Goal: Information Seeking & Learning: Learn about a topic

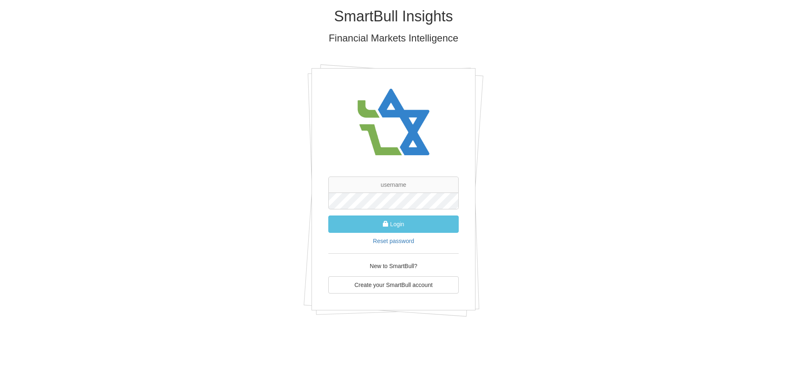
drag, startPoint x: 756, startPoint y: 165, endPoint x: 595, endPoint y: 36, distance: 206.9
click at [595, 36] on h3 "Financial Markets Intelligence" at bounding box center [394, 38] width 480 height 11
drag, startPoint x: 730, startPoint y: 165, endPoint x: 572, endPoint y: 39, distance: 201.9
click at [572, 39] on h3 "Financial Markets Intelligence" at bounding box center [394, 38] width 480 height 11
click at [390, 187] on input "text" at bounding box center [393, 184] width 130 height 16
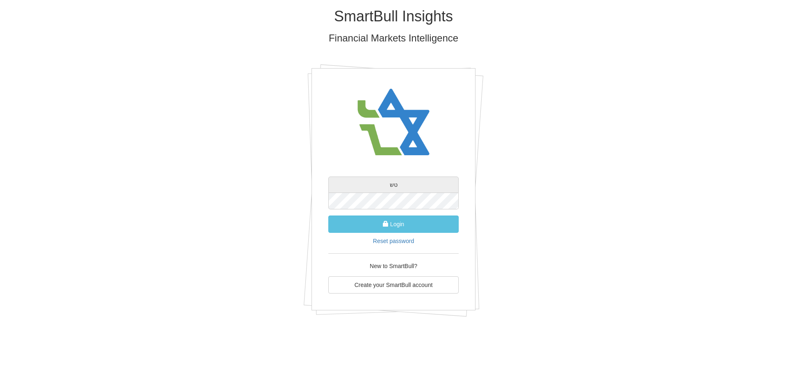
type input "ט"
type input "[PERSON_NAME][EMAIL_ADDRESS][DOMAIN_NAME]"
click at [385, 226] on span "submit" at bounding box center [386, 224] width 6 height 6
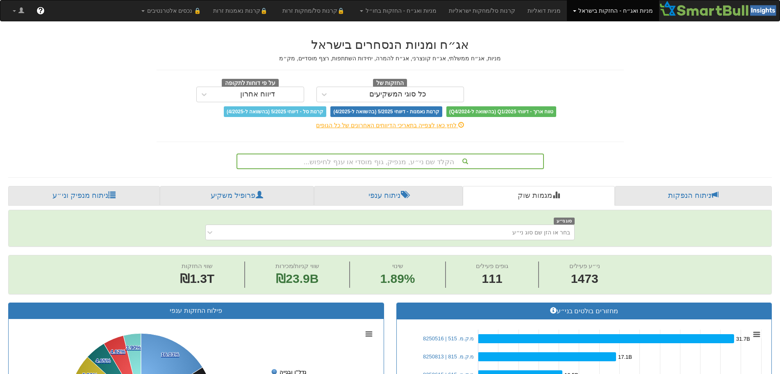
click at [404, 94] on div "כל סוגי המשקיעים" at bounding box center [397, 94] width 57 height 8
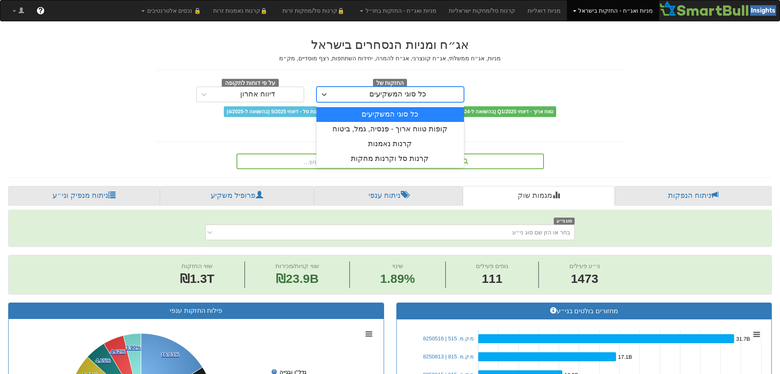
click at [404, 94] on div "כל סוגי המשקיעים" at bounding box center [397, 94] width 57 height 8
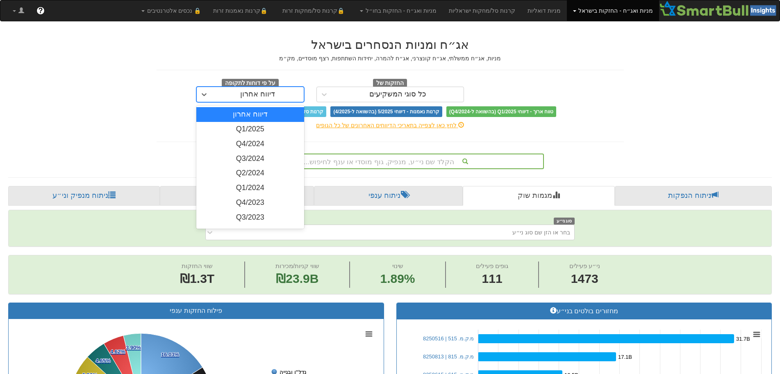
click at [257, 94] on div "דיווח אחרון" at bounding box center [257, 94] width 35 height 8
click at [257, 129] on div "Q1/2025" at bounding box center [250, 129] width 108 height 15
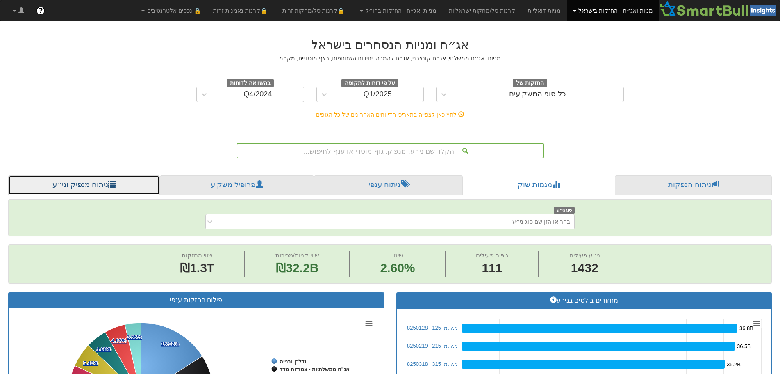
click at [77, 183] on link "ניתוח מנפיק וני״ע" at bounding box center [84, 185] width 152 height 20
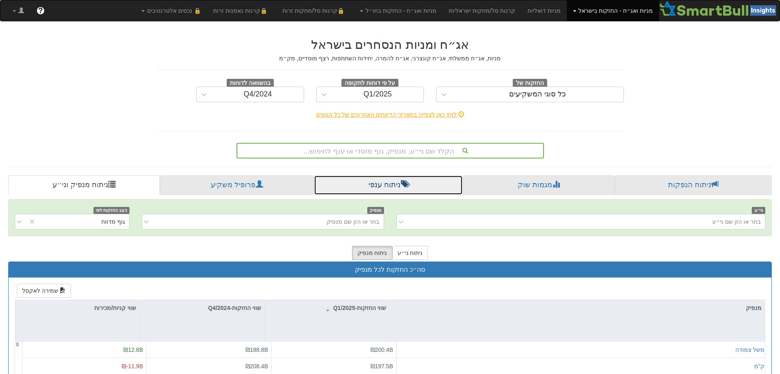
click at [380, 184] on link "ניתוח ענפי" at bounding box center [388, 185] width 149 height 20
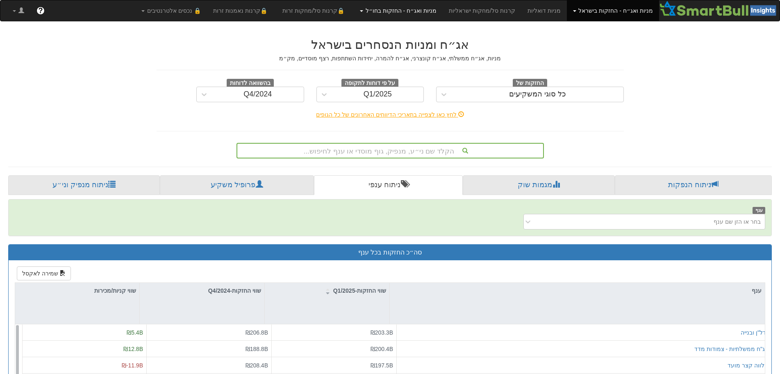
click at [567, 11] on link "מניות ואג״ח - החזקות בחו״ל" at bounding box center [613, 10] width 92 height 21
click at [442, 36] on link "אג״ח" at bounding box center [410, 39] width 65 height 11
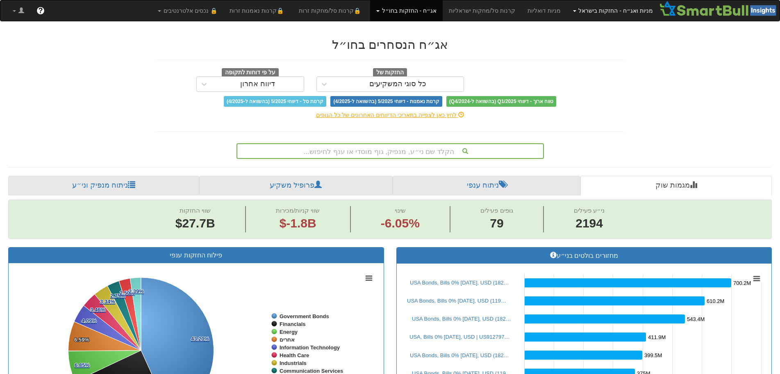
click at [631, 7] on link "מניות ואג״ח - החזקות בישראל" at bounding box center [613, 10] width 92 height 21
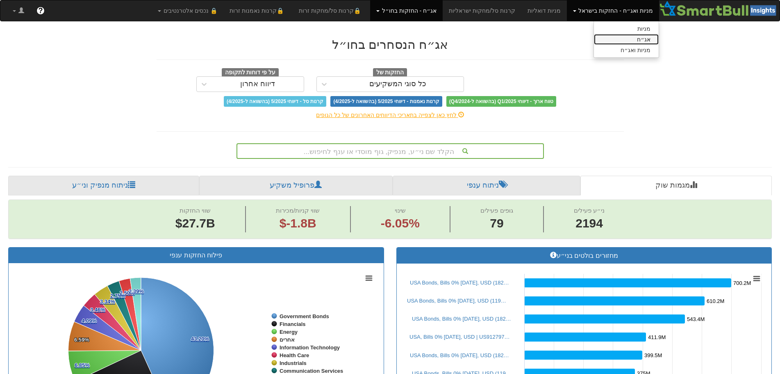
click at [649, 38] on link "אג״ח" at bounding box center [626, 39] width 65 height 11
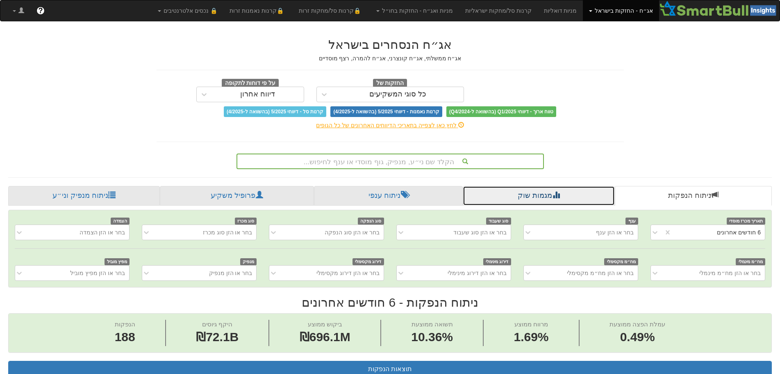
click at [558, 198] on span at bounding box center [556, 194] width 7 height 7
click at [560, 198] on span at bounding box center [556, 194] width 7 height 7
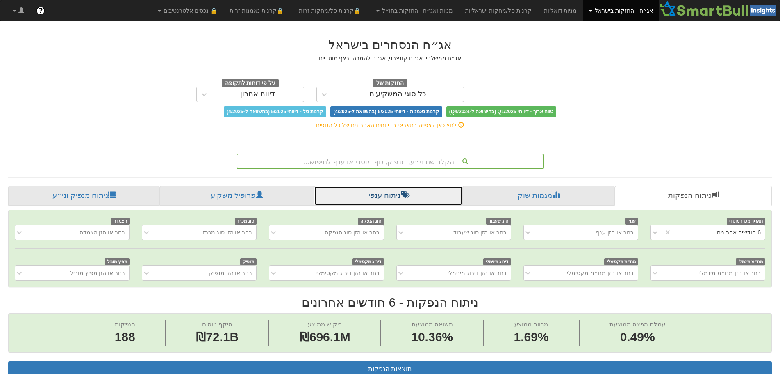
click at [399, 196] on link "ניתוח ענפי" at bounding box center [388, 196] width 149 height 20
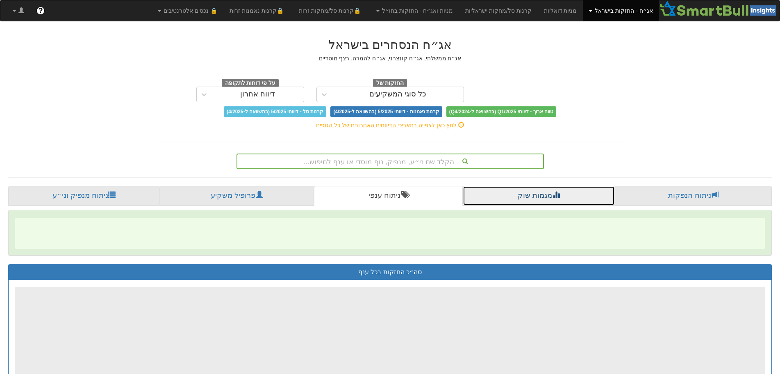
click at [537, 196] on link "מגמות שוק" at bounding box center [539, 196] width 152 height 20
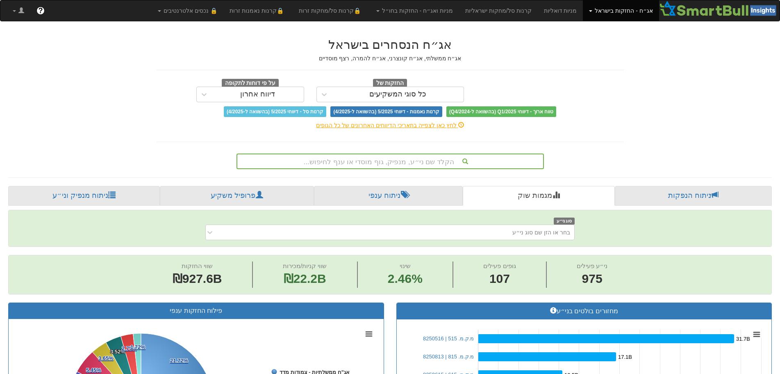
click at [235, 194] on link "פרופיל משקיע" at bounding box center [237, 196] width 154 height 20
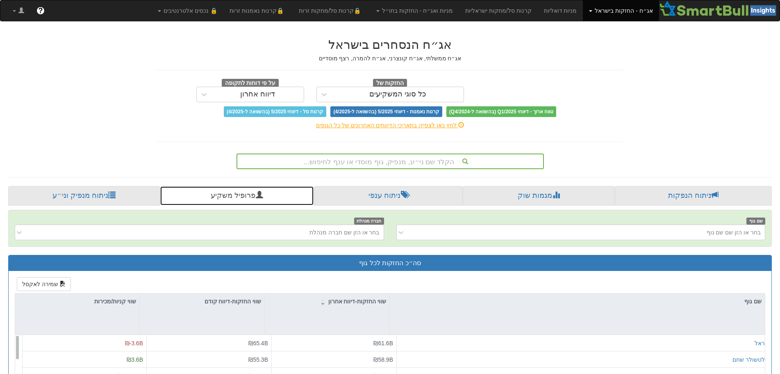
scroll to position [164, 0]
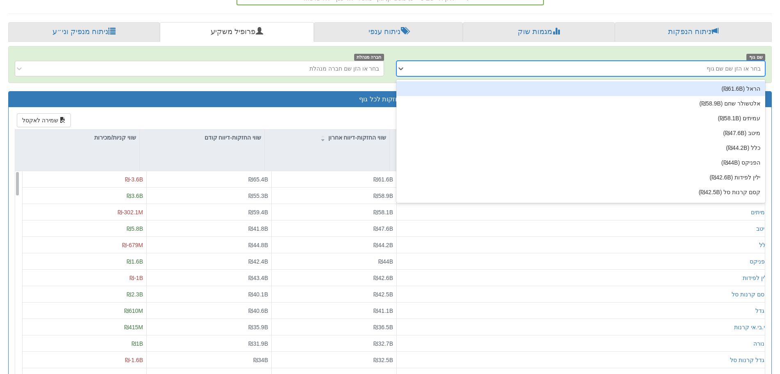
click at [398, 68] on icon at bounding box center [401, 68] width 8 height 8
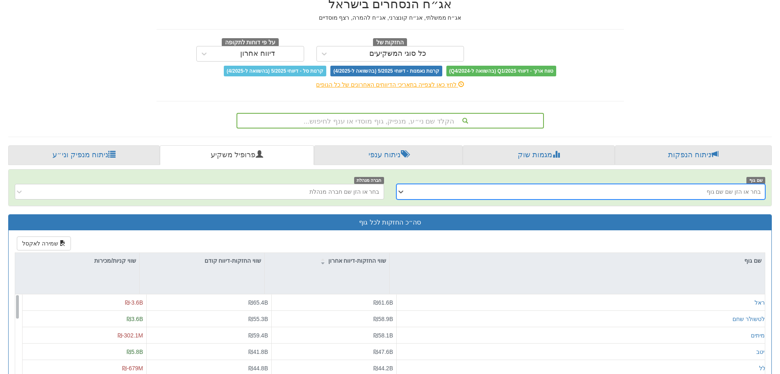
scroll to position [41, 0]
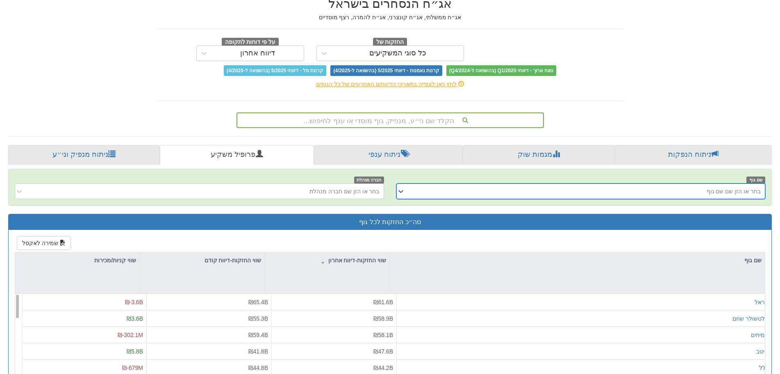
click at [525, 68] on span "טווח ארוך - דיווחי Q1/2025 (בהשוואה ל-Q4/2024)" at bounding box center [502, 70] width 110 height 11
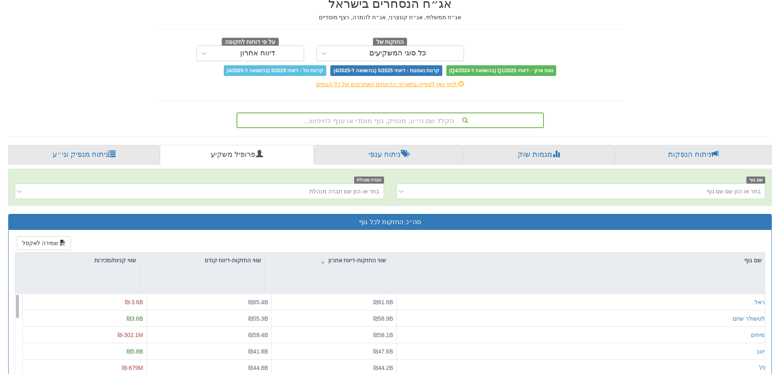
click at [394, 84] on div "לחץ כאן לצפייה בתאריכי הדיווחים האחרונים של כל הגופים" at bounding box center [390, 84] width 480 height 8
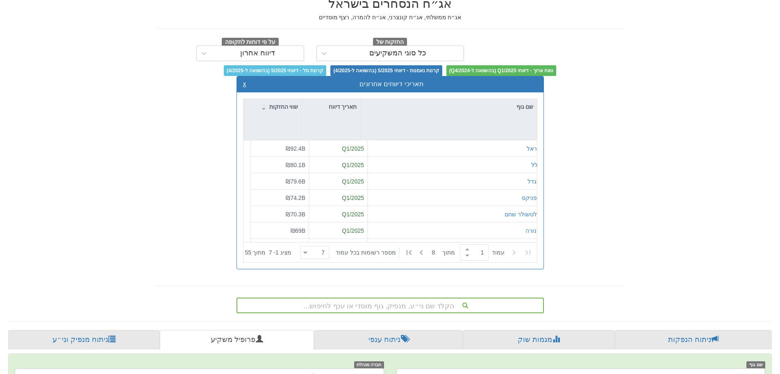
click at [246, 82] on button "x" at bounding box center [244, 83] width 3 height 7
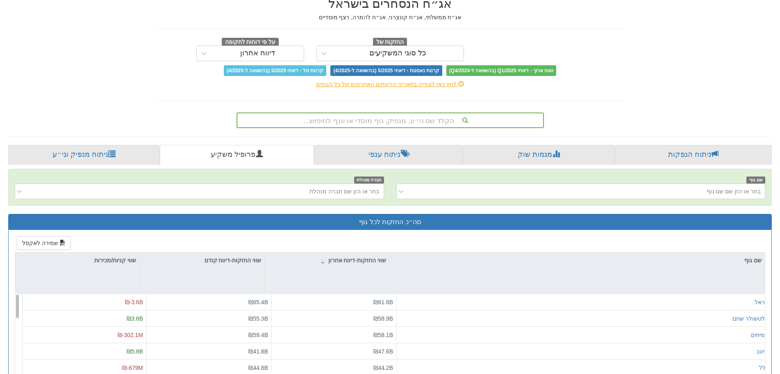
click at [267, 54] on div "דיווח אחרון" at bounding box center [257, 53] width 35 height 8
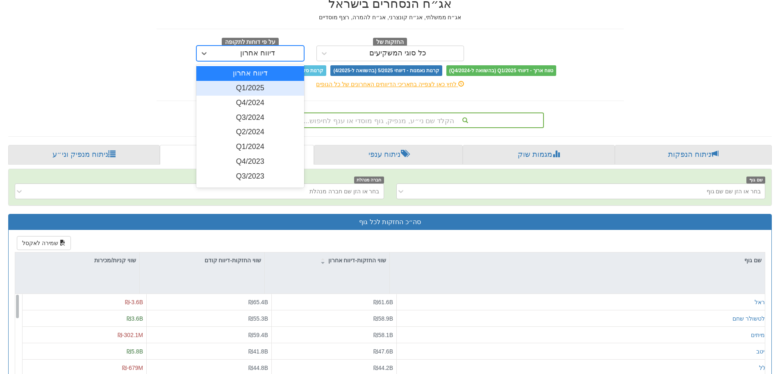
click at [268, 89] on div "Q1/2025" at bounding box center [250, 88] width 108 height 15
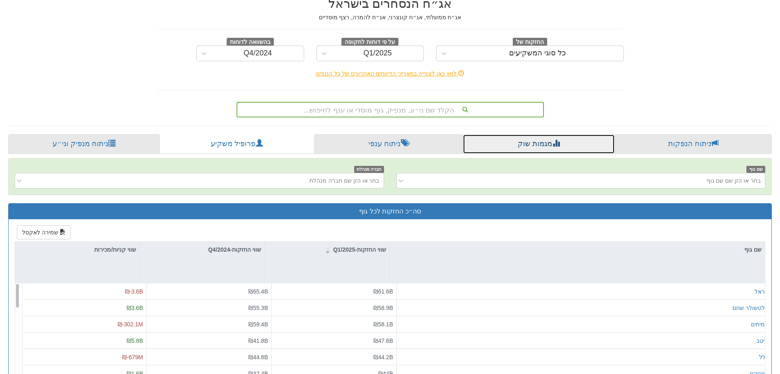
click at [529, 146] on link "מגמות שוק" at bounding box center [539, 144] width 152 height 20
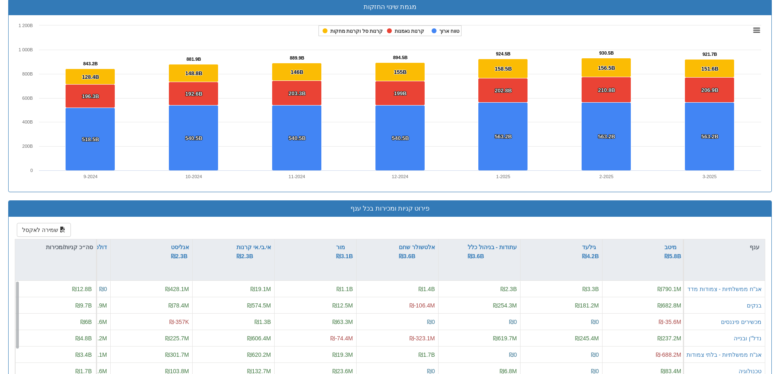
scroll to position [739, 0]
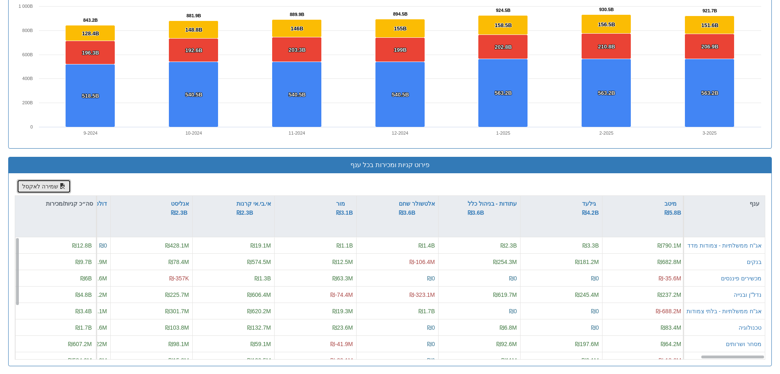
click at [33, 183] on button "שמירה לאקסל" at bounding box center [44, 186] width 54 height 14
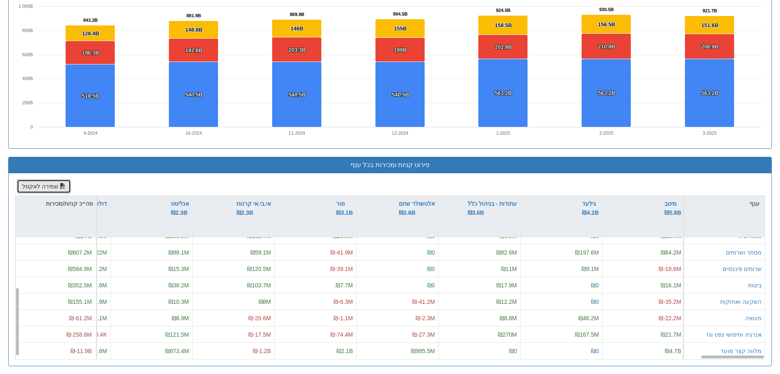
scroll to position [91, 8187]
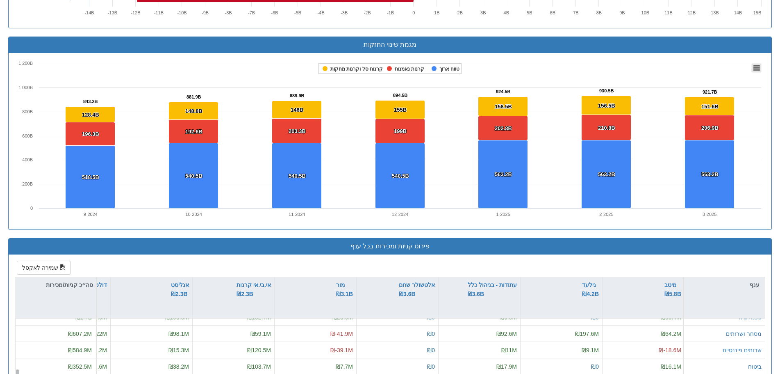
click at [759, 65] on rect at bounding box center [757, 67] width 10 height 9
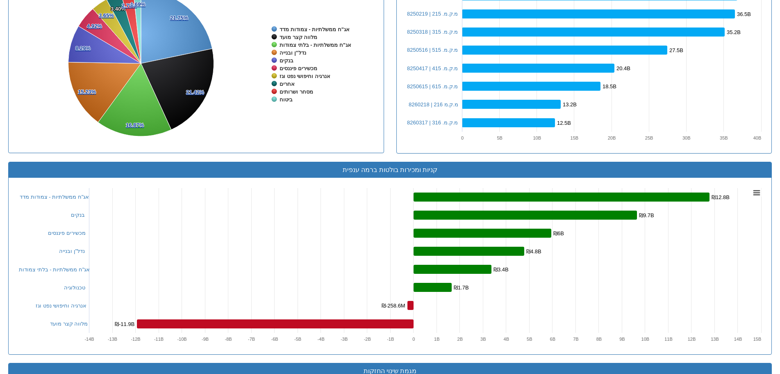
click at [780, 101] on div "Toggle navigation אג״ח - החזקות בישראל מניות אג״ח ✓ מניות ואג״ח מניות דואליות ק…" at bounding box center [390, 224] width 780 height 1113
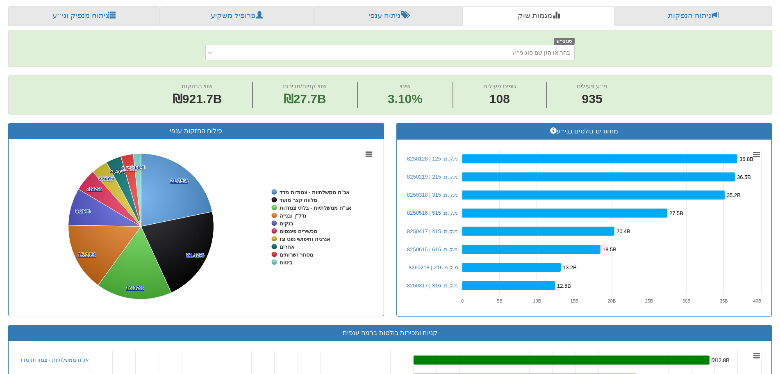
scroll to position [168, 0]
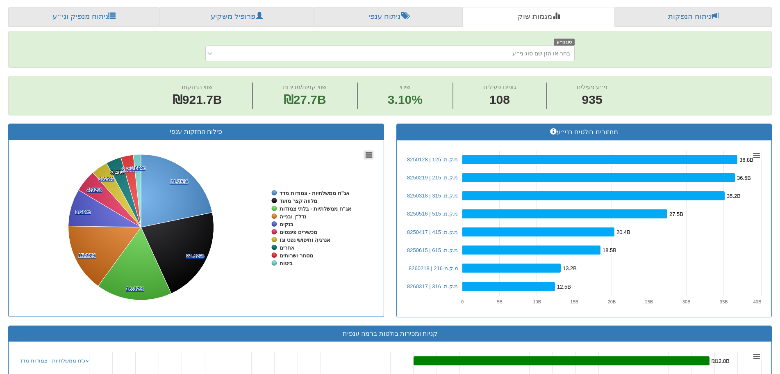
click at [370, 153] on icon at bounding box center [369, 155] width 6 height 4
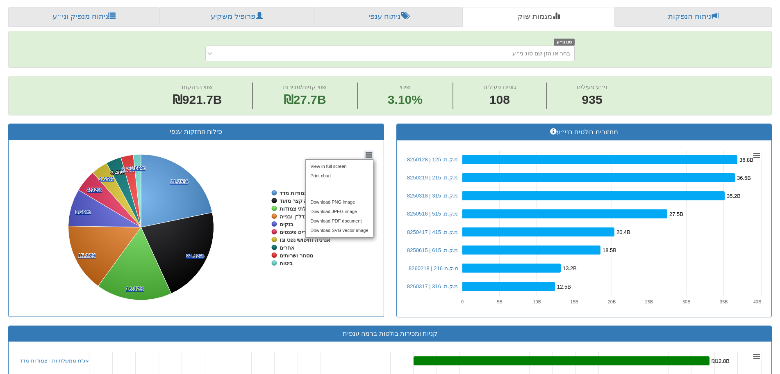
click at [370, 152] on div "View in full screen Print chart Download PNG image Download JPEG image Download…" at bounding box center [339, 198] width 87 height 98
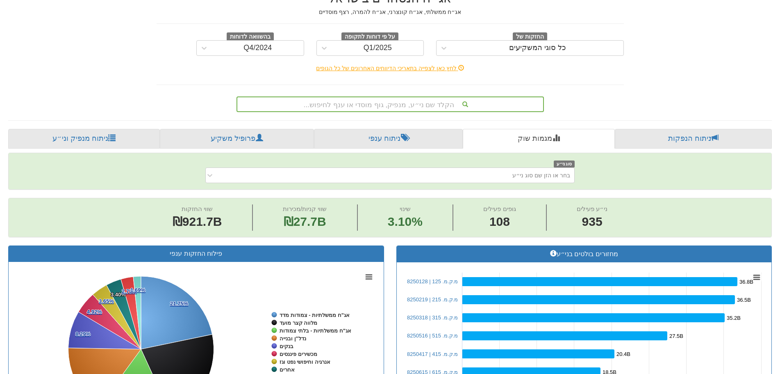
scroll to position [46, 0]
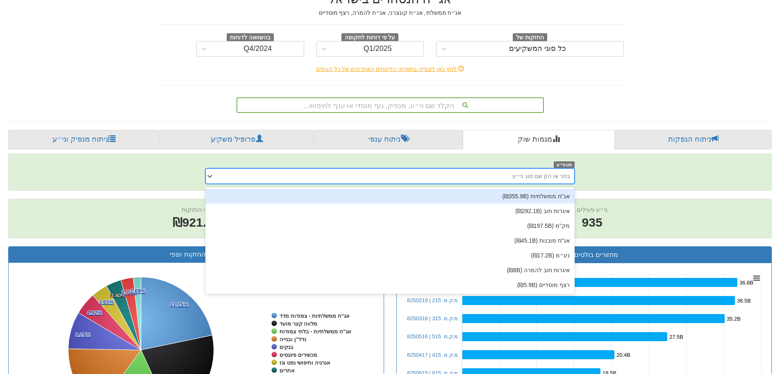
click at [496, 173] on div "בחר או הזן שם סוג ני״ע" at bounding box center [397, 175] width 356 height 13
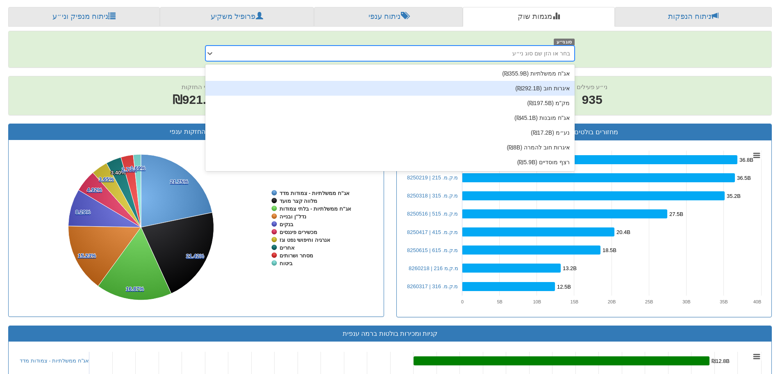
scroll to position [87, 0]
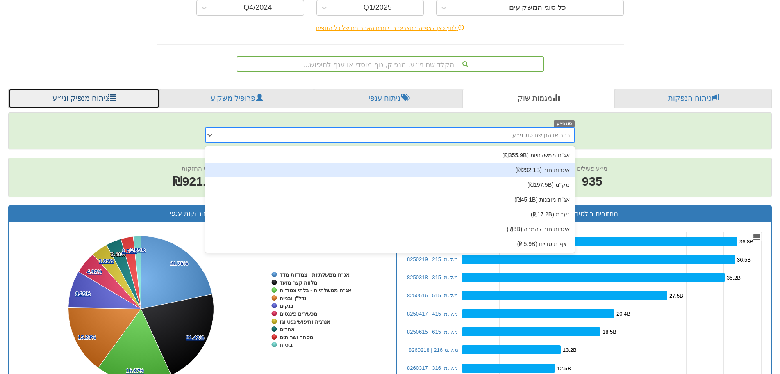
drag, startPoint x: 89, startPoint y: 101, endPoint x: 92, endPoint y: 184, distance: 82.5
click at [89, 101] on link "ניתוח מנפיק וני״ע" at bounding box center [84, 99] width 152 height 20
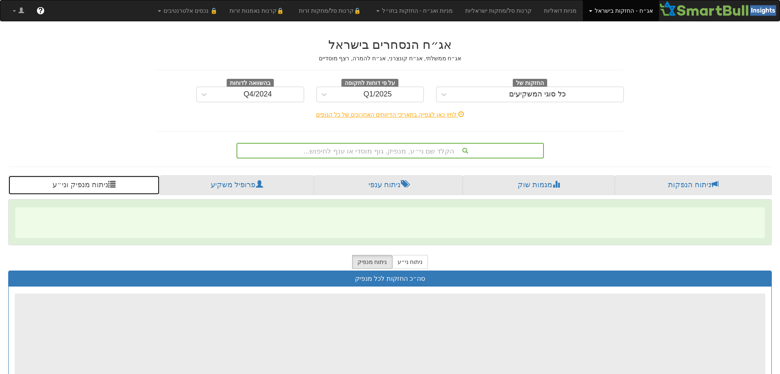
click at [92, 98] on div "אג״ח הנסחרים בישראל אג״ח ממשלתי, אג״ח קונצרני, אג״ח להמרה, רצף מוסדיים החזקות ש…" at bounding box center [390, 251] width 776 height 442
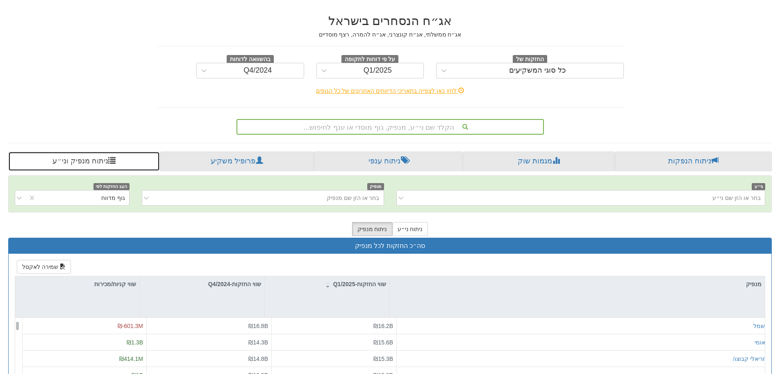
scroll to position [25, 0]
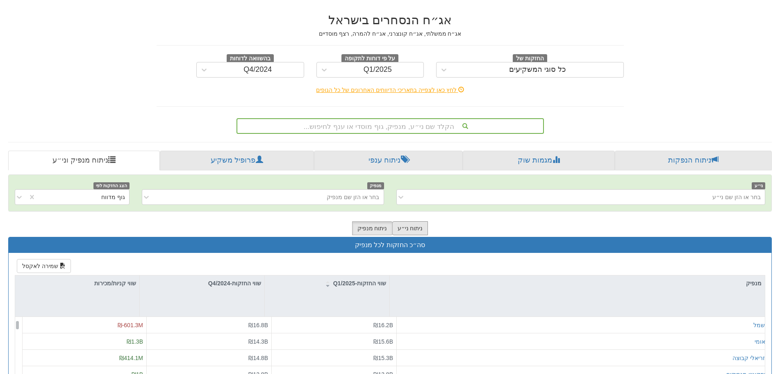
click at [409, 228] on button "ניתוח ני״ע" at bounding box center [410, 228] width 36 height 14
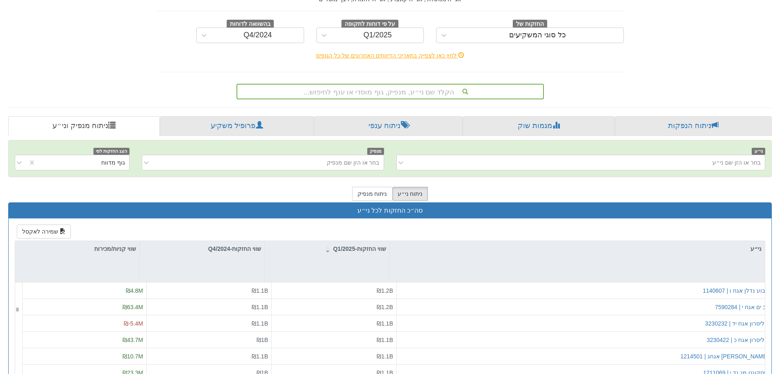
scroll to position [0, 0]
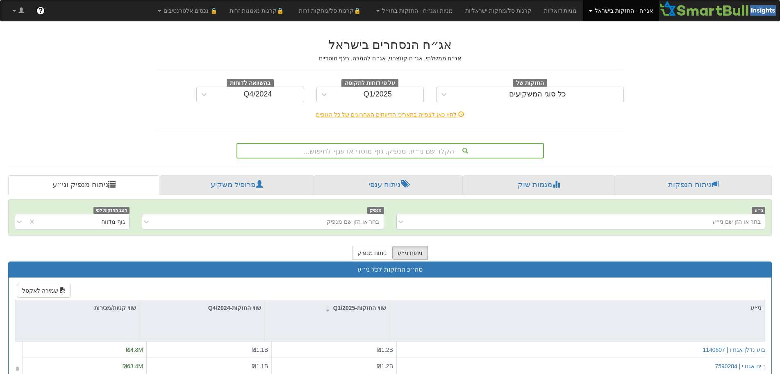
click at [780, 46] on div "Toggle navigation אג״ח - החזקות בישראל מניות אג״ח ✓ מניות ואג״ח מניות דואליות ק…" at bounding box center [390, 280] width 780 height 560
click at [556, 99] on div "כל סוגי המשקיעים" at bounding box center [538, 94] width 172 height 13
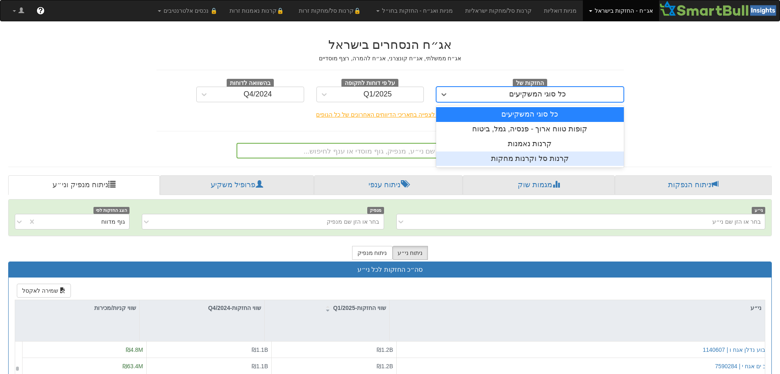
click at [530, 158] on div "קרנות סל וקרנות מחקות" at bounding box center [530, 158] width 188 height 15
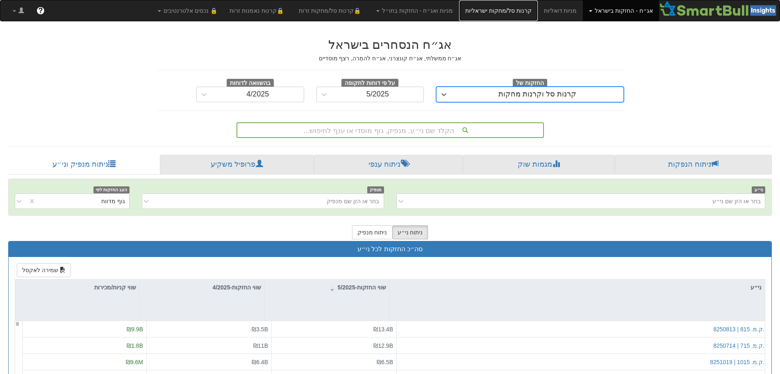
click at [519, 10] on link "קרנות סל/מחקות ישראליות" at bounding box center [498, 10] width 79 height 21
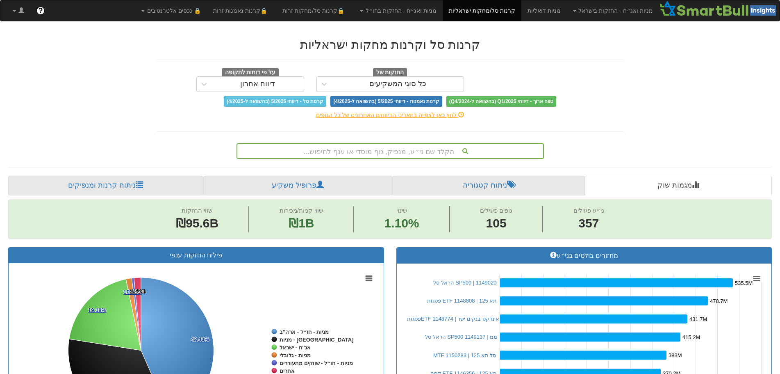
click at [80, 185] on link "ניתוח קרנות ומנפיקים" at bounding box center [105, 185] width 195 height 20
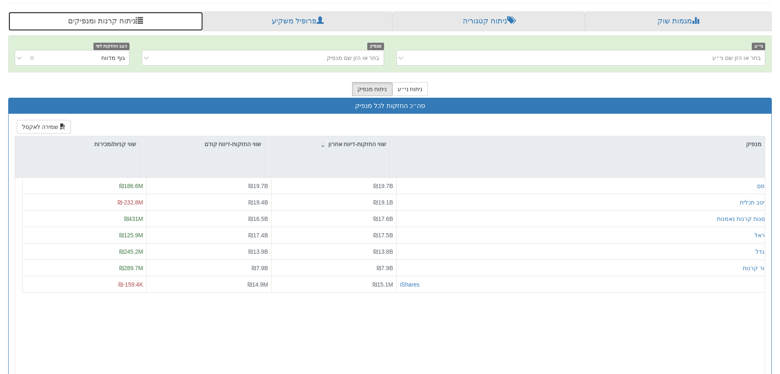
scroll to position [164, 0]
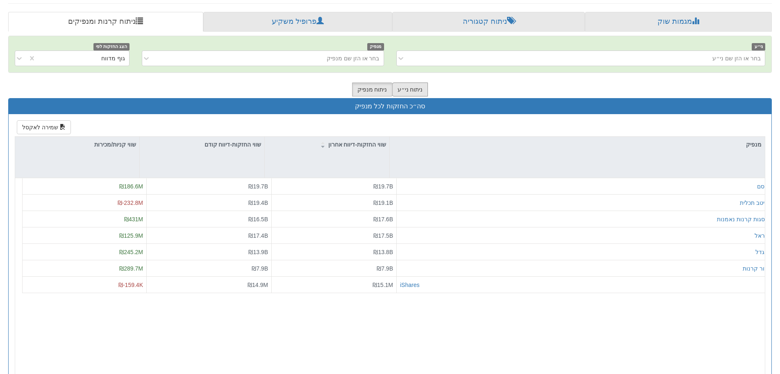
click at [419, 89] on button "ניתוח ני״ע" at bounding box center [410, 89] width 36 height 14
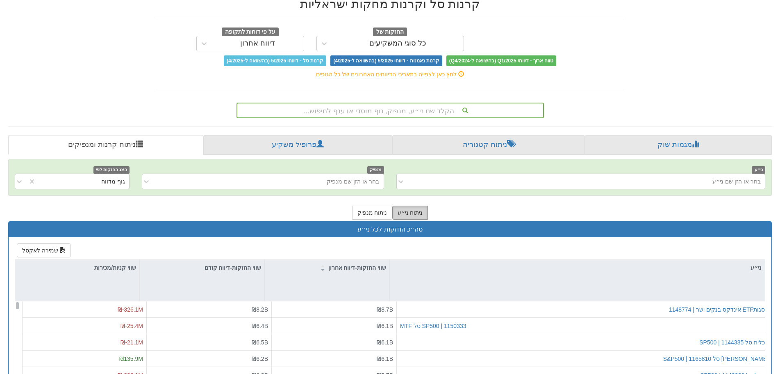
scroll to position [0, 0]
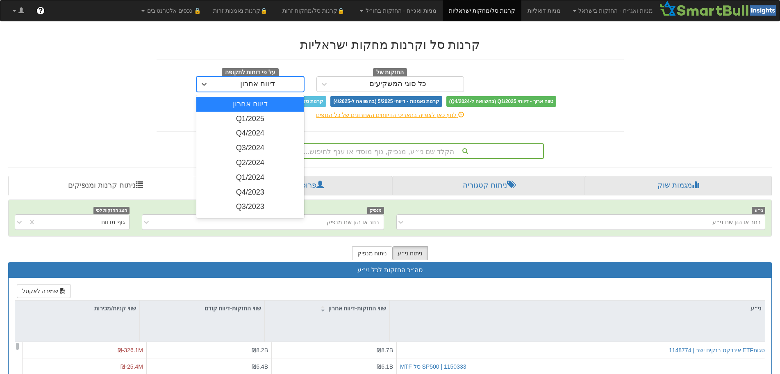
click at [277, 82] on div "דיווח אחרון" at bounding box center [258, 83] width 92 height 13
click at [265, 118] on div "Q1/2025" at bounding box center [250, 119] width 108 height 15
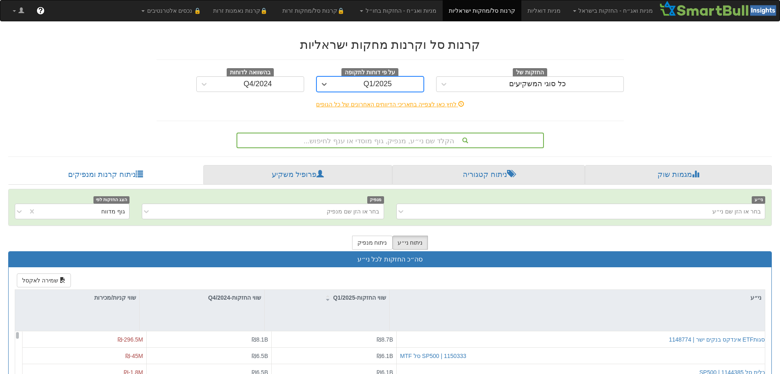
click at [276, 82] on div "Q4/2024" at bounding box center [258, 83] width 92 height 13
click at [308, 60] on div "קרנות סל וקרנות מחקות ישראליות החזקות של כל סוגי המשקיעים על פי דוחות לתקופה Q1…" at bounding box center [390, 65] width 467 height 54
click at [532, 85] on div "כל סוגי המשקיעים" at bounding box center [537, 84] width 57 height 8
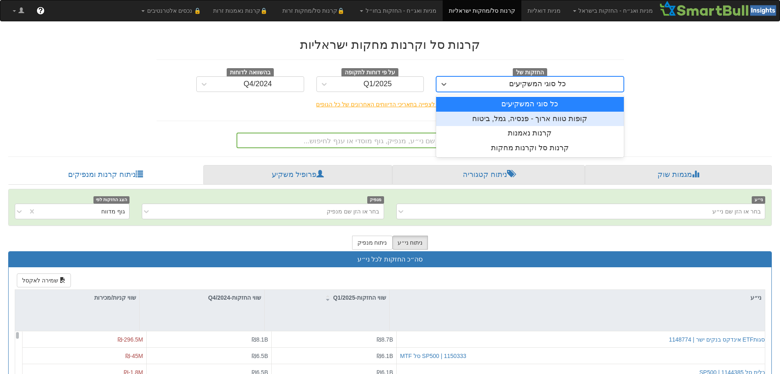
click at [567, 121] on div "קופות טווח ארוך - פנסיה, גמל, ביטוח" at bounding box center [530, 119] width 188 height 15
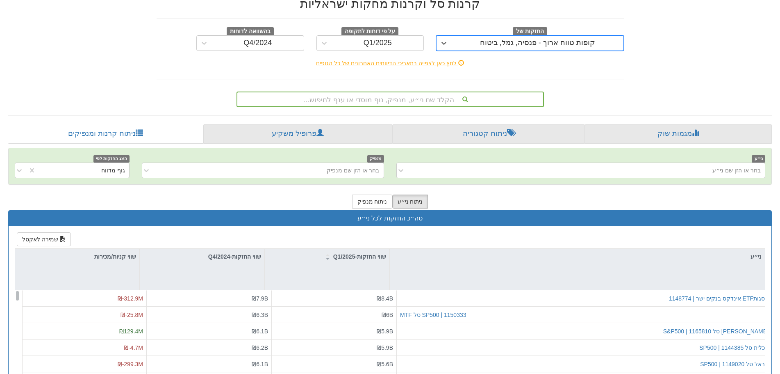
scroll to position [82, 0]
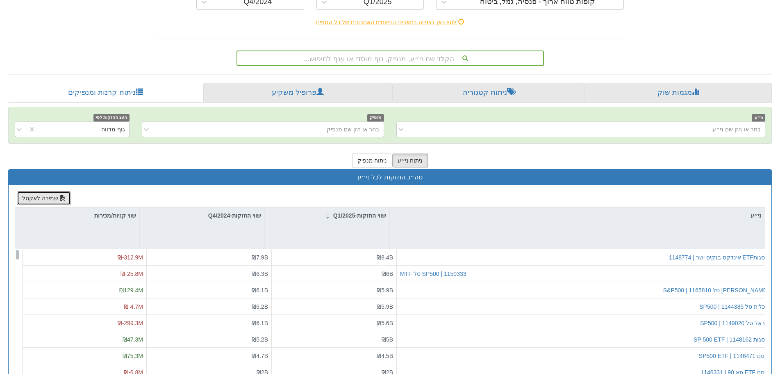
click at [42, 195] on button "שמירה לאקסל" at bounding box center [44, 198] width 54 height 14
click at [326, 219] on div "שווי החזקות-Q1/2025" at bounding box center [327, 215] width 125 height 16
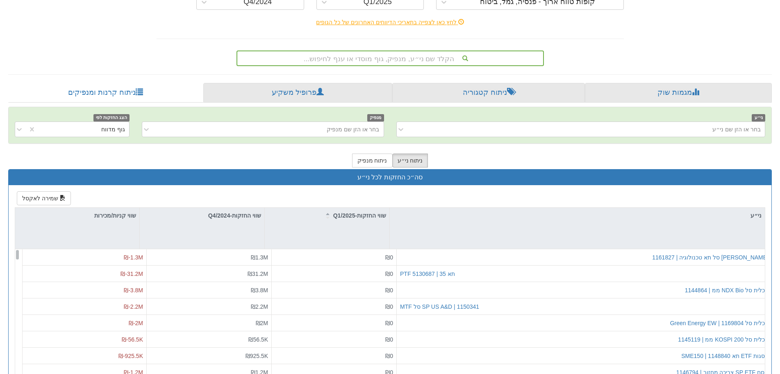
click at [328, 217] on icon at bounding box center [328, 217] width 4 height 2
click at [273, 225] on div at bounding box center [272, 227] width 9 height 41
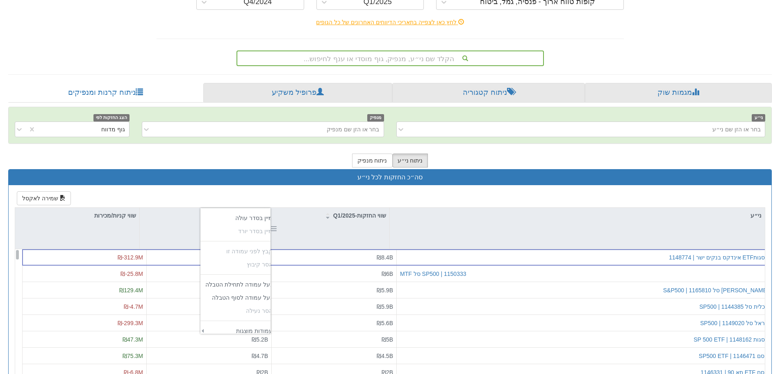
scroll to position [134, 69]
click at [293, 153] on div "ניתוח ני״ע ניתוח מנפיק" at bounding box center [390, 160] width 764 height 17
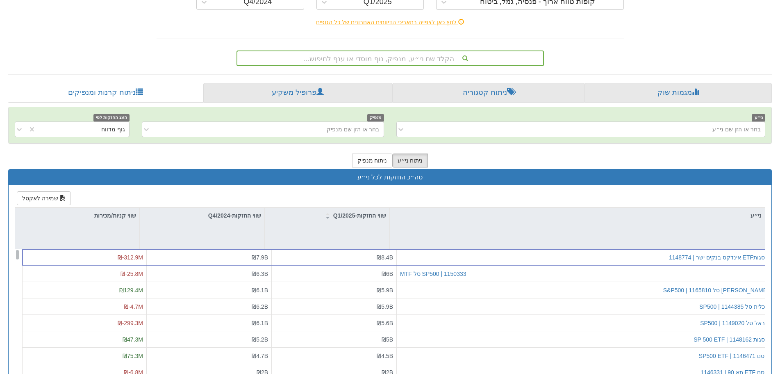
click at [148, 228] on div at bounding box center [147, 227] width 9 height 41
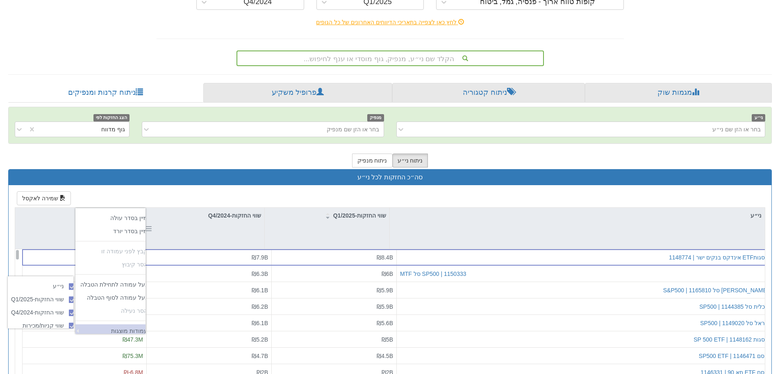
click at [112, 334] on td "‏עמודות מוצגות" at bounding box center [123, 330] width 58 height 13
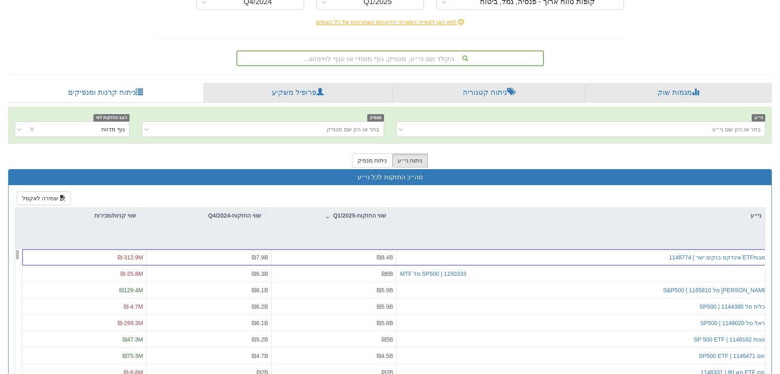
click at [595, 162] on div "ניתוח ני״ע ניתוח מנפיק" at bounding box center [390, 160] width 764 height 17
click at [581, 199] on div "שמירה לאקסל ני״ע שווי החזקות-Q1/2025 שווי החזקות-Q4/2024 שווי קניות/מכירות פסגו…" at bounding box center [390, 322] width 763 height 274
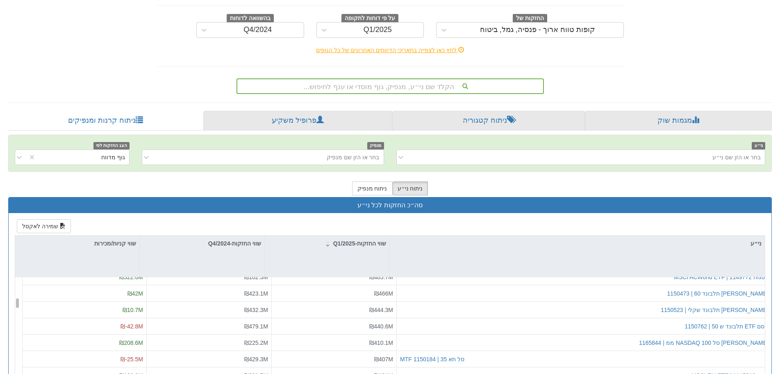
scroll to position [54, 0]
click at [780, 237] on div "Toggle navigation מניות ואג״ח - החזקות בישראל מניות אג״ח מניות ואג״ח מניות דואל…" at bounding box center [390, 221] width 780 height 550
click at [395, 255] on div at bounding box center [397, 256] width 9 height 41
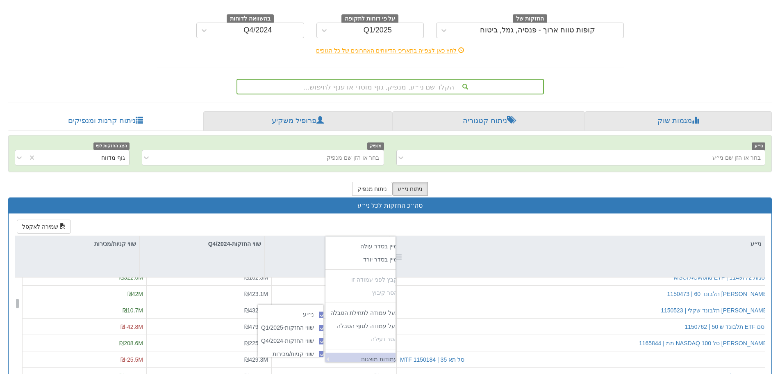
click at [366, 361] on td "‏עמודות מוצגות" at bounding box center [373, 358] width 58 height 13
click at [469, 182] on div "ניתוח ני״ע ניתוח מנפיק" at bounding box center [390, 188] width 764 height 17
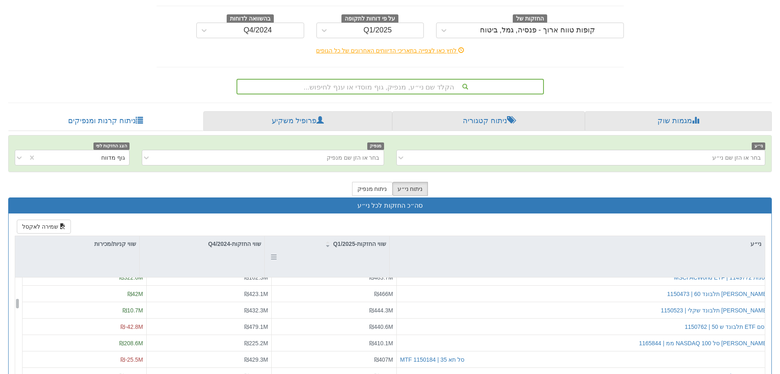
click at [275, 257] on div at bounding box center [272, 256] width 9 height 41
click at [639, 68] on div "קרנות סל וקרנות מחקות ישראליות החזקות של קופות טווח ארוך - פנסיה, גמל, ביטוח על…" at bounding box center [390, 236] width 776 height 520
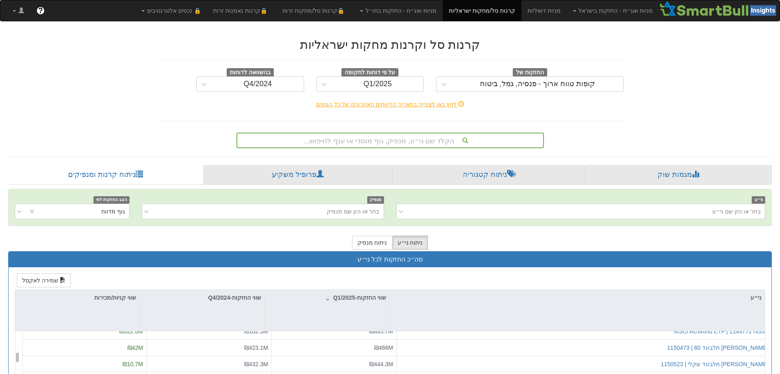
click at [587, 87] on div "קופות טווח ארוך - פנסיה, גמל, ביטוח" at bounding box center [537, 84] width 115 height 8
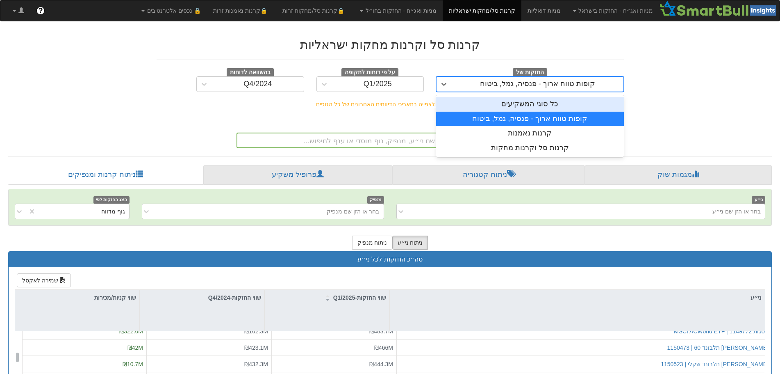
click at [579, 103] on div "כל סוגי המשקיעים" at bounding box center [530, 104] width 188 height 15
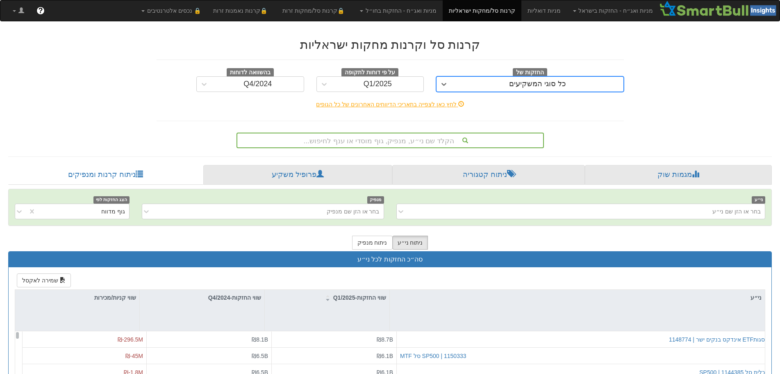
scroll to position [41, 0]
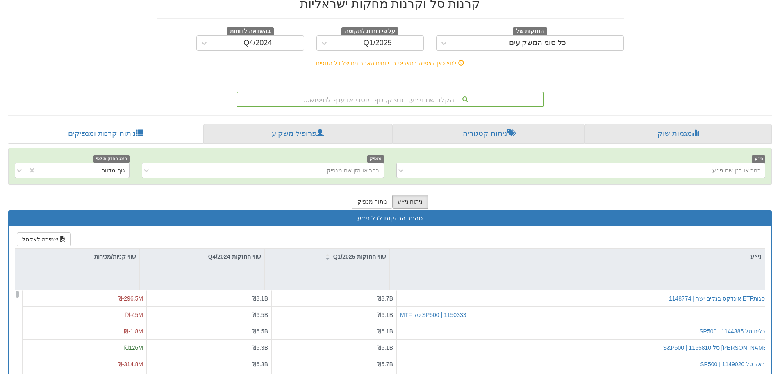
click at [153, 269] on div "שווי החזקות-Q4/2024" at bounding box center [202, 268] width 125 height 41
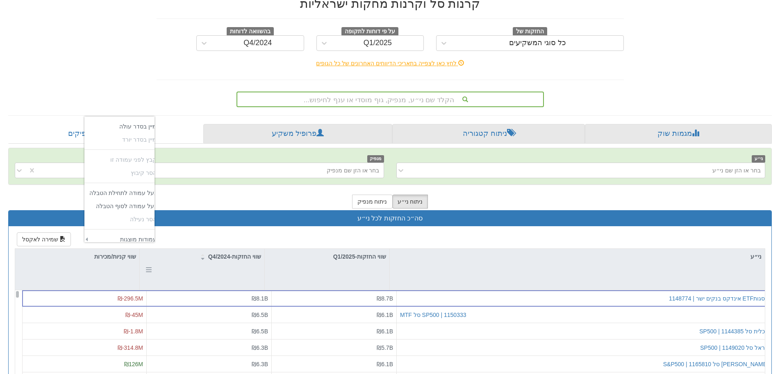
click at [149, 267] on div at bounding box center [147, 268] width 9 height 41
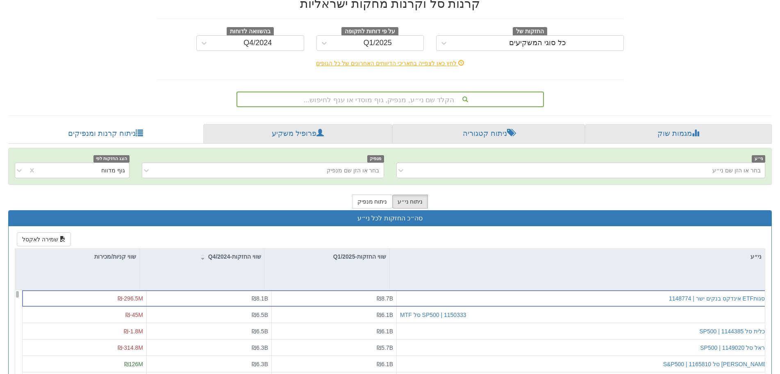
click at [638, 75] on div "קרנות סל וקרנות מחקות ישראליות החזקות של כל סוגי המשקיעים על פי דוחות לתקופה Q1…" at bounding box center [390, 249] width 776 height 520
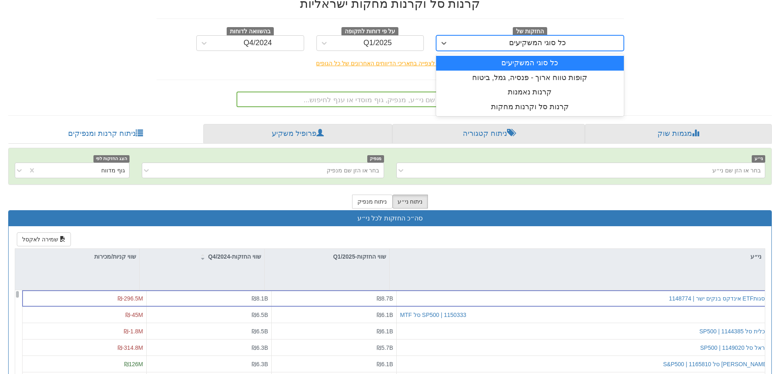
click at [549, 42] on div "כל סוגי המשקיעים" at bounding box center [537, 43] width 57 height 8
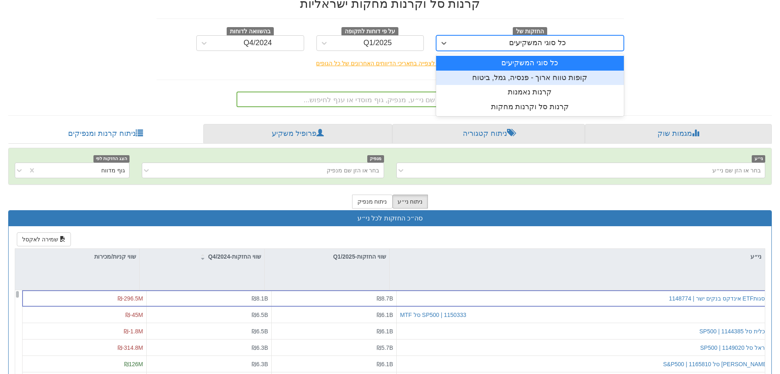
click at [548, 81] on div "קופות טווח ארוך - פנסיה, גמל, ביטוח" at bounding box center [530, 78] width 188 height 15
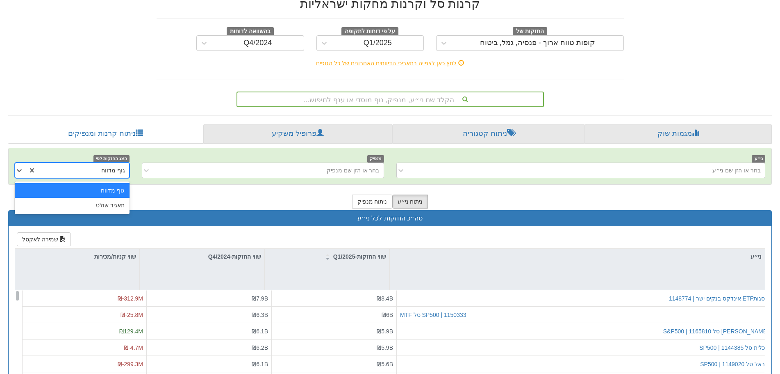
click at [121, 170] on div "גוף מדווח" at bounding box center [113, 170] width 24 height 8
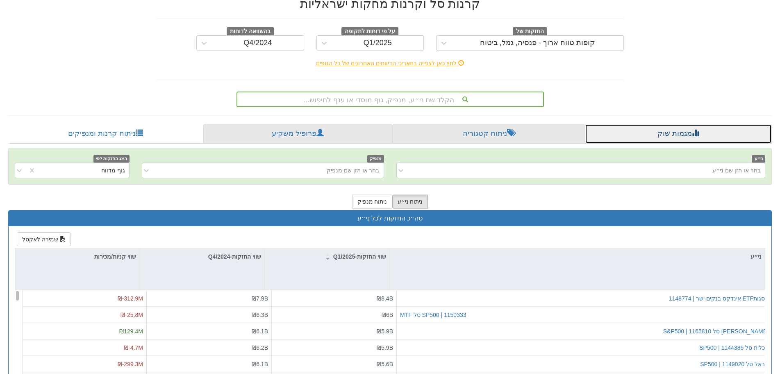
click at [656, 132] on link "מגמות שוק" at bounding box center [678, 134] width 187 height 20
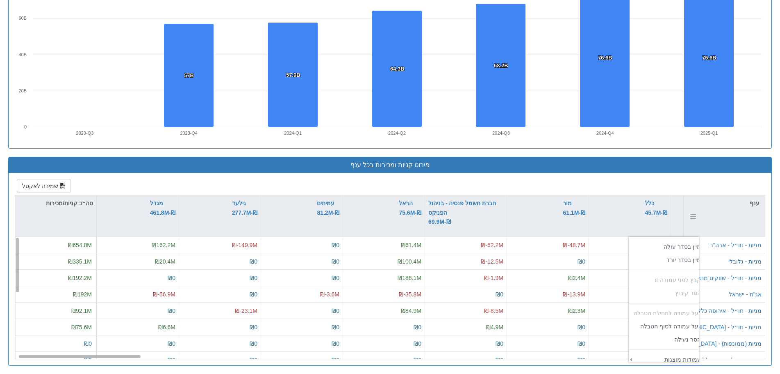
click at [692, 214] on div at bounding box center [692, 215] width 9 height 41
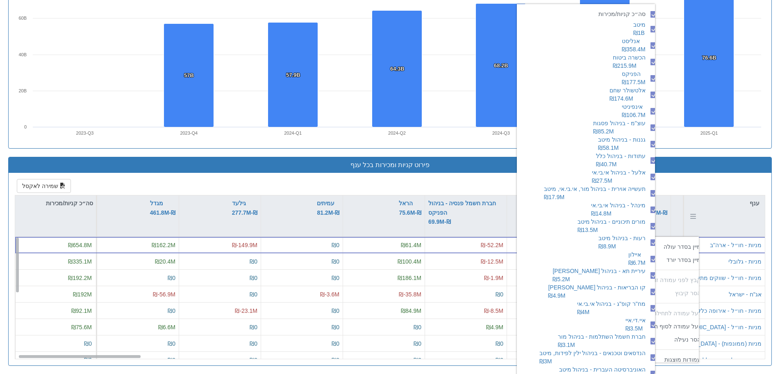
scroll to position [363, 116]
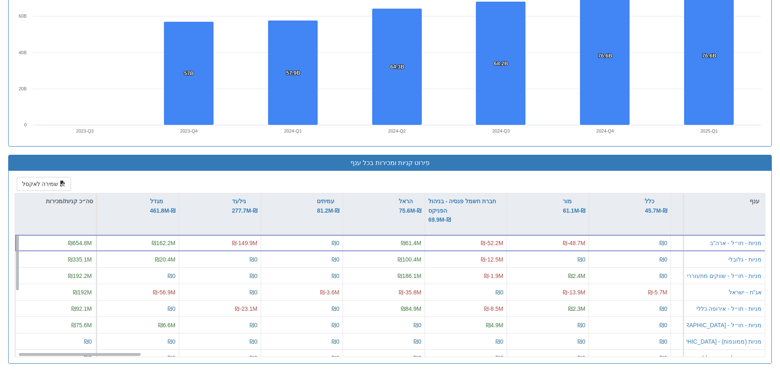
click at [743, 185] on div "שמירה לאקסל ענף מיטב ₪1B אנליסט ₪358.4M הכשרה ביטוח ₪215.9M הפניקס ₪177.5M אלטש…" at bounding box center [390, 267] width 751 height 180
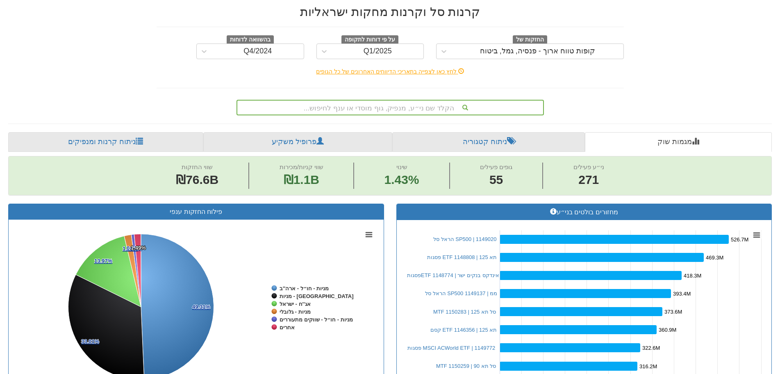
scroll to position [29, 0]
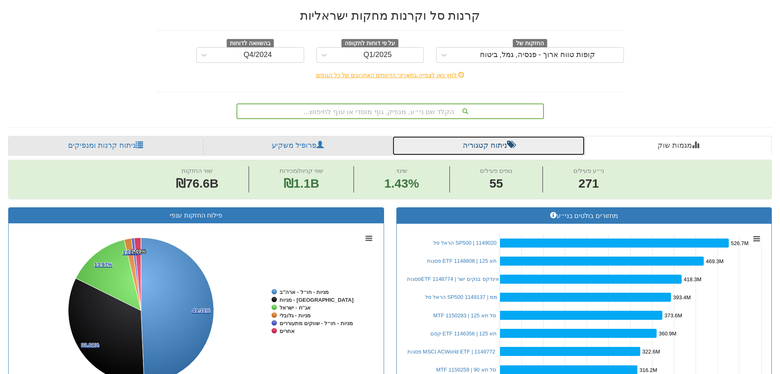
click at [480, 146] on link "ניתוח קטגוריה" at bounding box center [488, 146] width 193 height 20
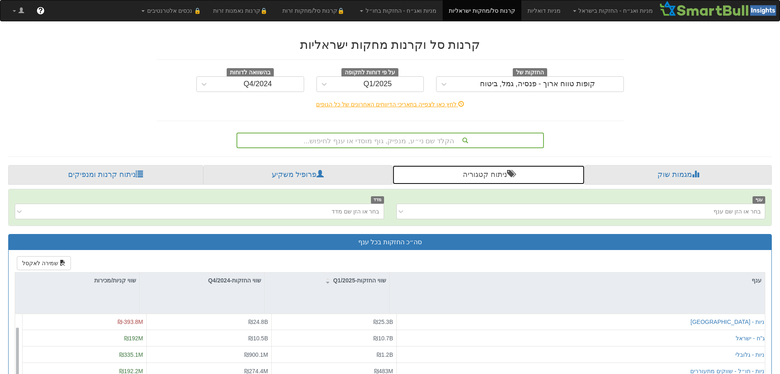
scroll to position [17, 0]
click at [743, 339] on div "אג''ח - ישראל" at bounding box center [752, 338] width 33 height 8
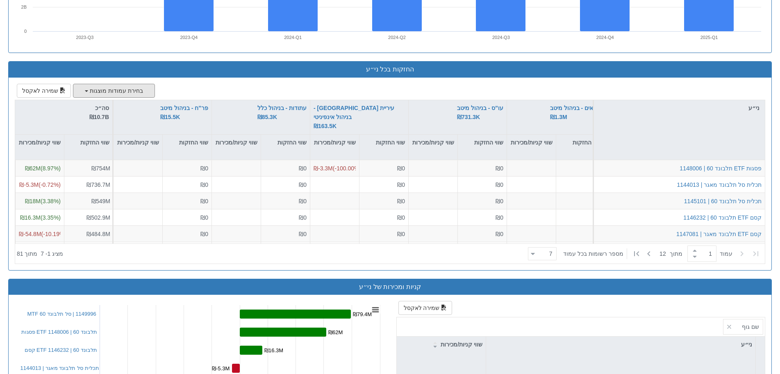
click at [87, 87] on button "בחירת עמודות מוצגות" at bounding box center [114, 91] width 82 height 14
click at [220, 87] on div "בחירת עמודות מוצגות שווי קניות/מכירות יחידות שמירה לאקסל ני״ע מנורה ₪2.4B שווי …" at bounding box center [390, 174] width 751 height 180
click at [47, 91] on button "שמירה לאקסל" at bounding box center [44, 91] width 54 height 14
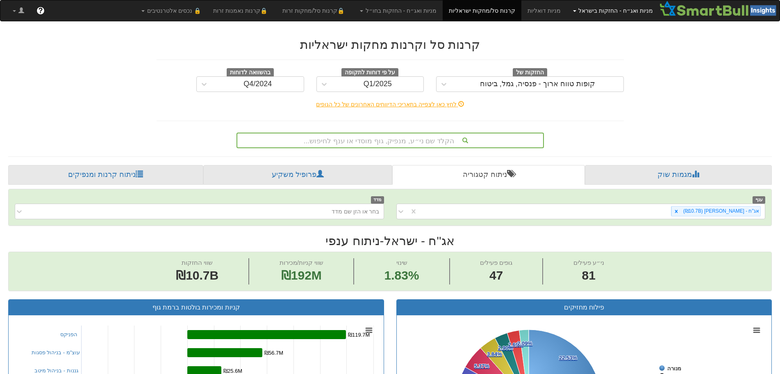
click at [609, 12] on link "מניות ואג״ח - החזקות בישראל" at bounding box center [613, 10] width 92 height 21
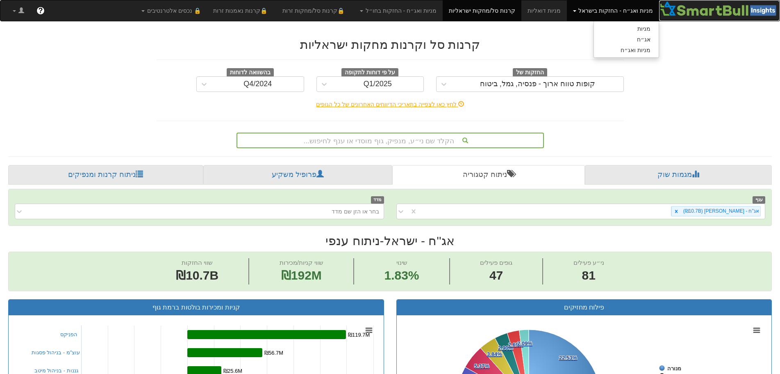
click at [695, 15] on img at bounding box center [719, 8] width 121 height 16
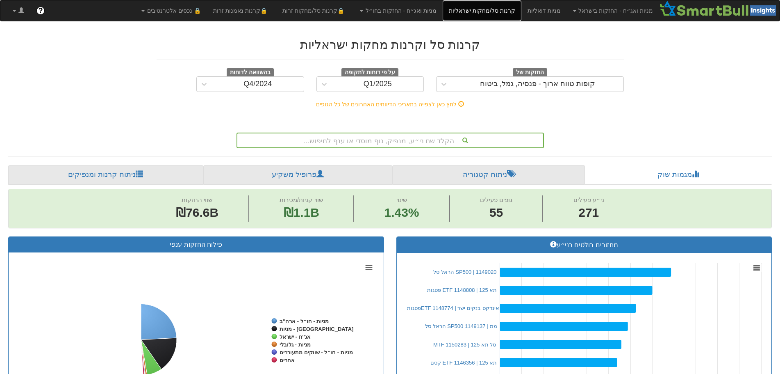
click at [489, 15] on link "קרנות סל/מחקות ישראליות" at bounding box center [482, 10] width 79 height 21
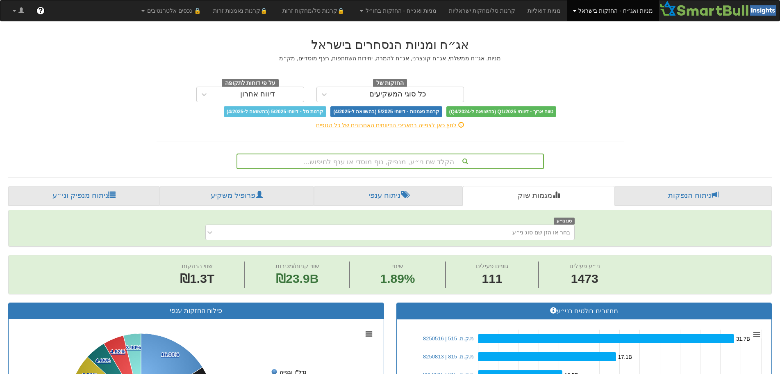
drag, startPoint x: 60, startPoint y: 11, endPoint x: 76, endPoint y: 96, distance: 87.1
drag, startPoint x: 418, startPoint y: 7, endPoint x: 548, endPoint y: 52, distance: 137.9
click at [548, 52] on div "אג״ח ומניות הנסחרים בישראל מניות, אג״ח ממשלתי, אג״ח קונצרני, אג״ח להמרה, יחידות…" at bounding box center [390, 77] width 467 height 79
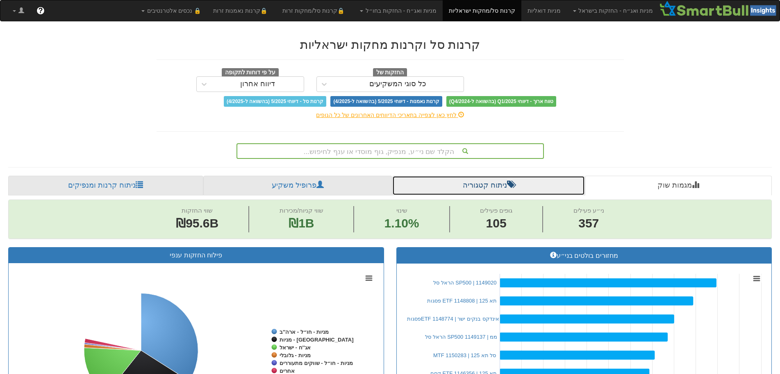
click at [456, 175] on link "ניתוח קטגוריה" at bounding box center [488, 185] width 193 height 20
click at [462, 181] on link "ניתוח קטגוריה" at bounding box center [488, 185] width 193 height 20
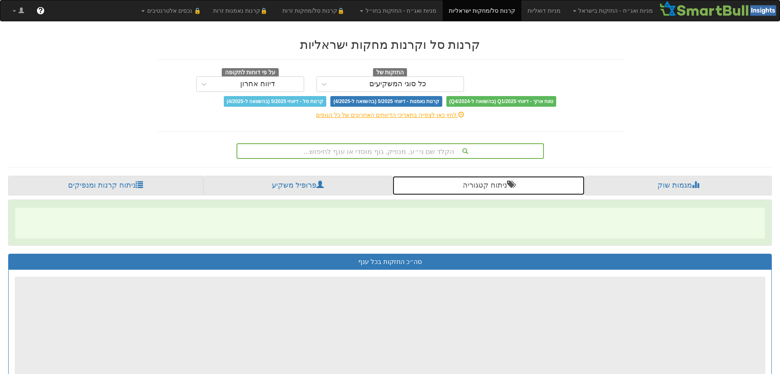
click at [481, 185] on link "ניתוח קטגוריה" at bounding box center [488, 185] width 193 height 20
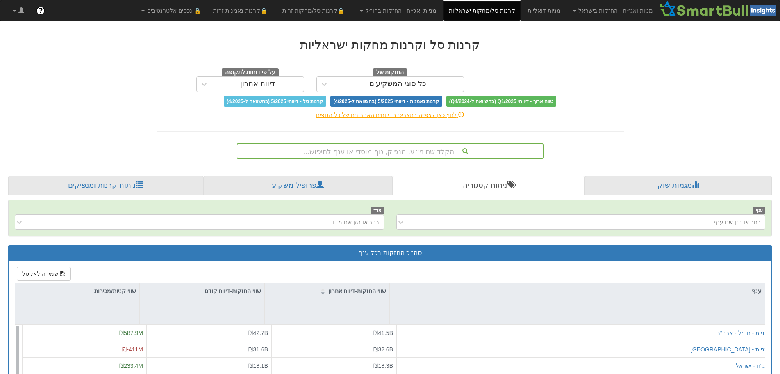
click at [488, 11] on link "קרנות סל/מחקות ישראליות" at bounding box center [482, 10] width 79 height 21
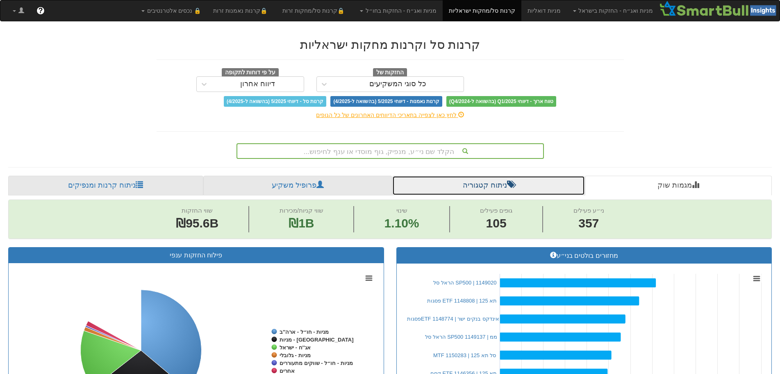
click at [468, 186] on link "ניתוח קטגוריה" at bounding box center [488, 185] width 193 height 20
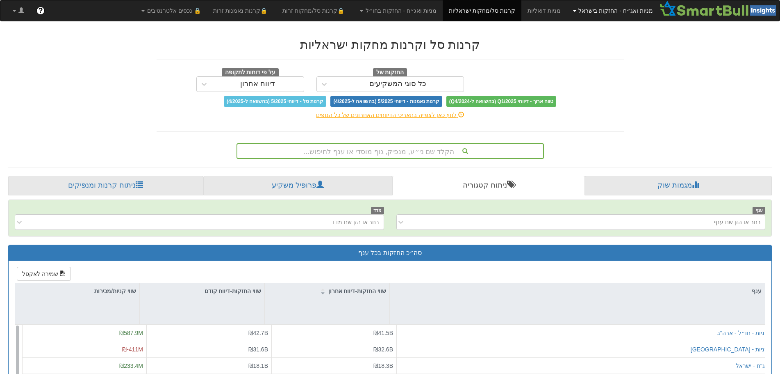
click at [612, 14] on link "מניות ואג״ח - החזקות בישראל" at bounding box center [613, 10] width 92 height 21
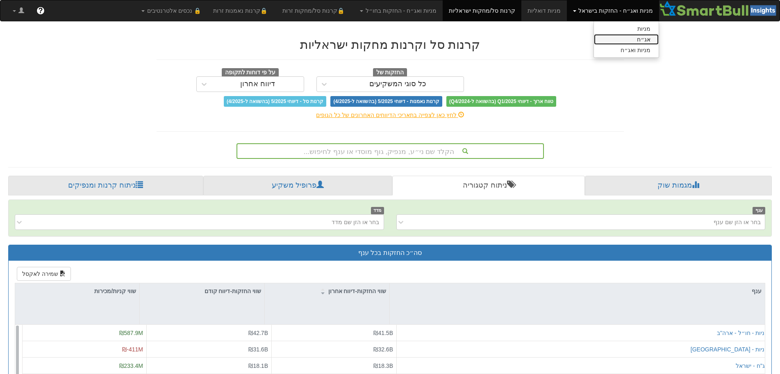
click at [627, 41] on link "אג״ח" at bounding box center [626, 39] width 65 height 11
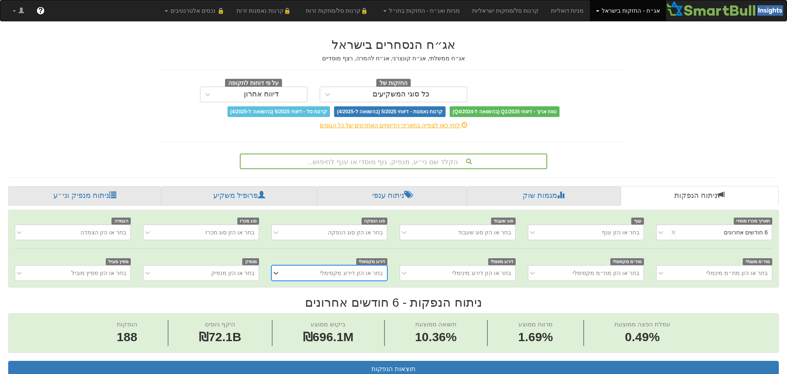
click at [387, 93] on div "כל סוגי המשקיעים" at bounding box center [401, 94] width 57 height 8
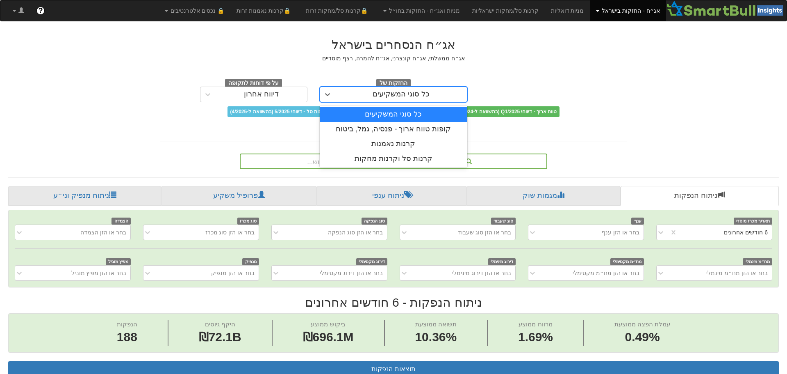
click at [251, 94] on div "דיווח אחרון" at bounding box center [261, 94] width 35 height 8
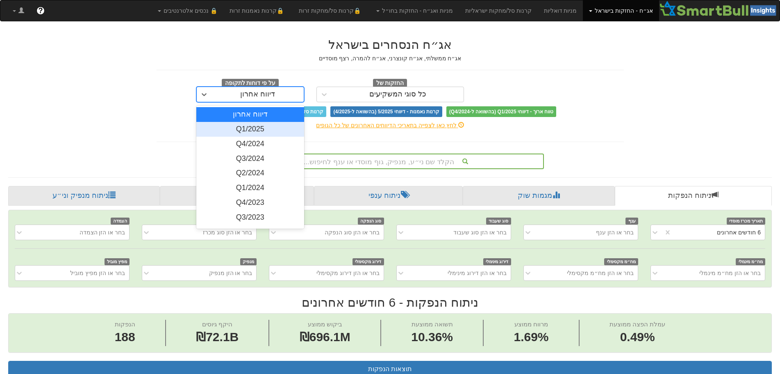
click at [266, 128] on div "Q1/2025" at bounding box center [250, 129] width 108 height 15
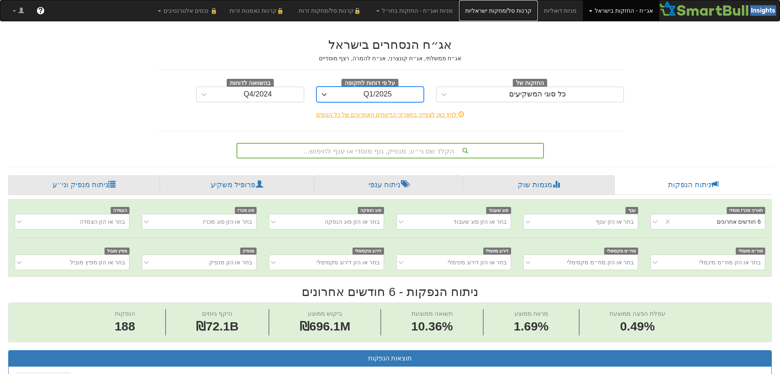
click at [505, 12] on link "קרנות סל/מחקות ישראליות" at bounding box center [498, 10] width 79 height 21
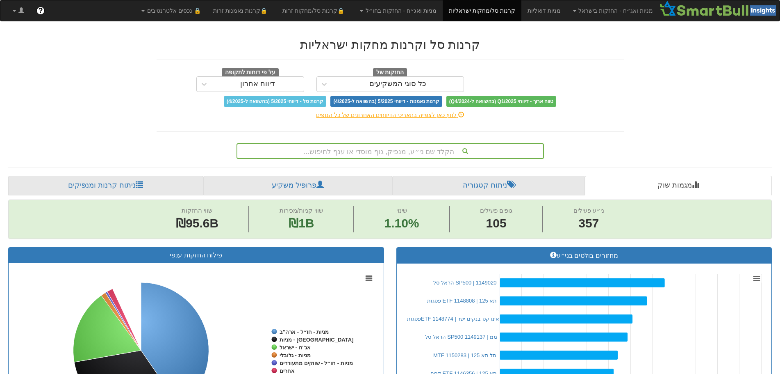
click at [279, 85] on div "דיווח אחרון" at bounding box center [258, 83] width 92 height 13
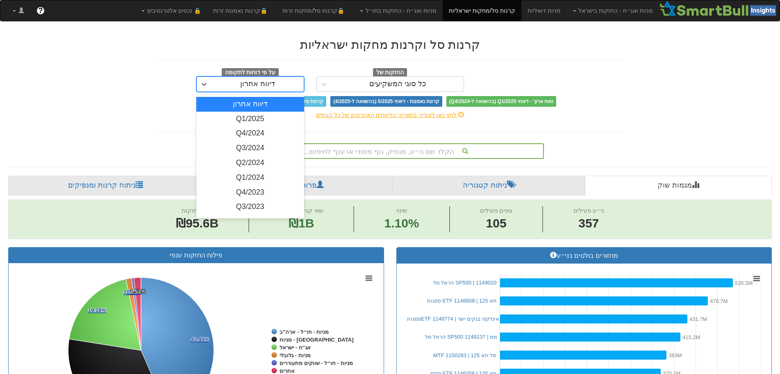
scroll to position [0, 7777]
click at [261, 118] on div "Q1/2025" at bounding box center [250, 119] width 108 height 15
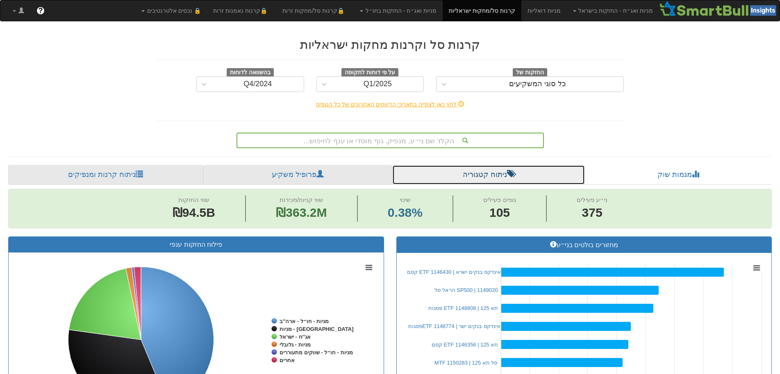
click at [474, 175] on link "ניתוח קטגוריה" at bounding box center [488, 175] width 193 height 20
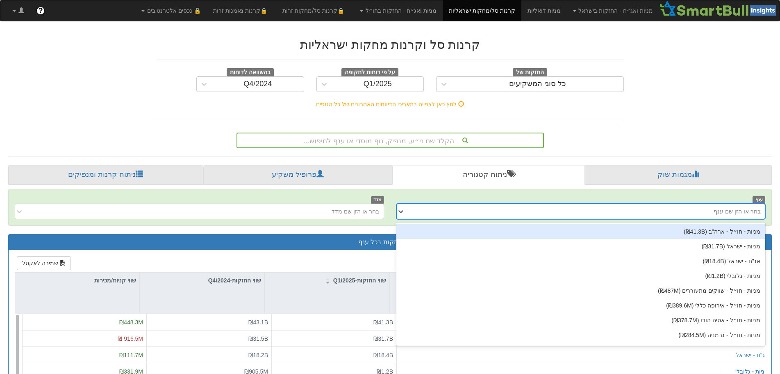
click at [541, 207] on div "בחר או הזן שם ענף" at bounding box center [588, 211] width 356 height 13
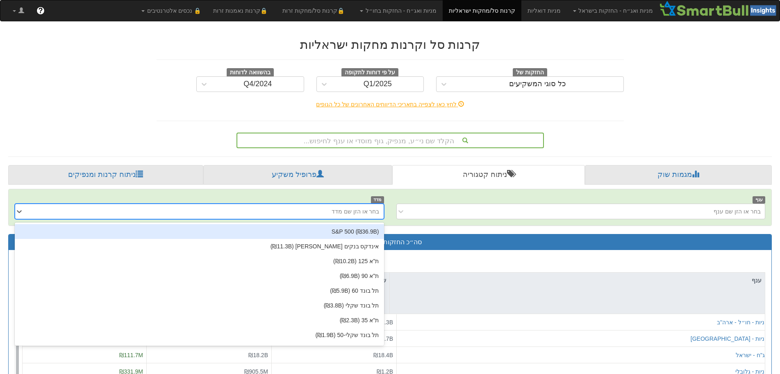
click at [301, 213] on div "בחר או הזן שם מדד" at bounding box center [206, 211] width 356 height 13
click at [90, 172] on link "ניתוח קרנות ומנפיקים" at bounding box center [105, 175] width 195 height 20
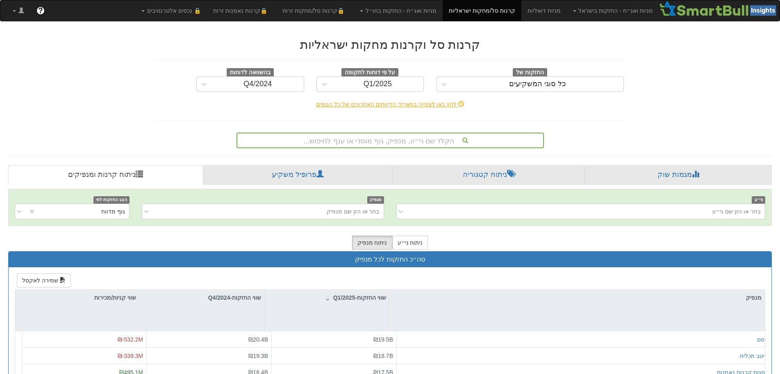
click at [437, 139] on div "הקלד שם ני״ע, מנפיק, גוף מוסדי או ענף לחיפוש..." at bounding box center [390, 140] width 306 height 14
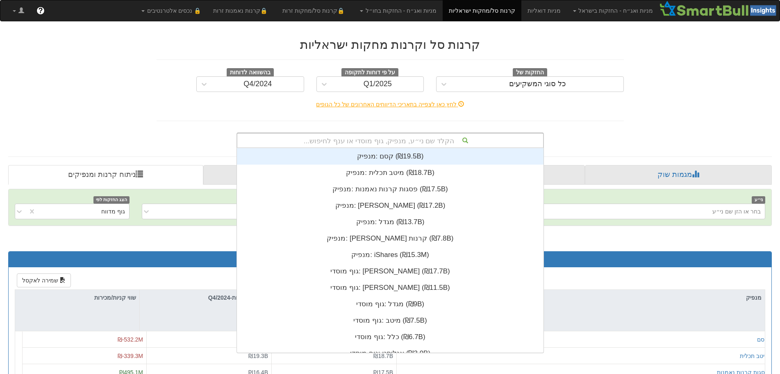
scroll to position [204, 0]
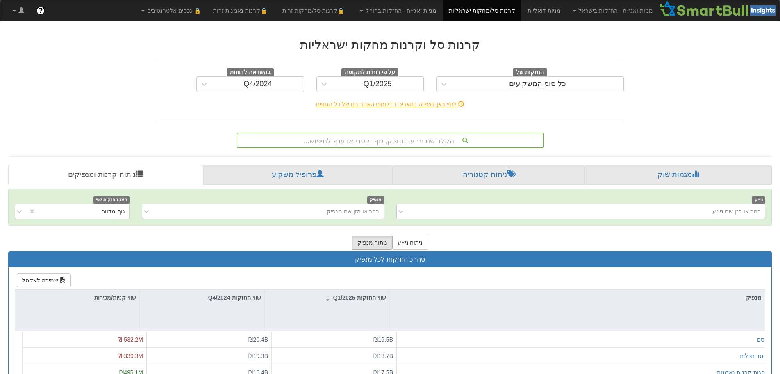
click at [549, 100] on div "לחץ כאן לצפייה בתאריכי הדיווחים האחרונים של כל הגופים" at bounding box center [390, 104] width 480 height 8
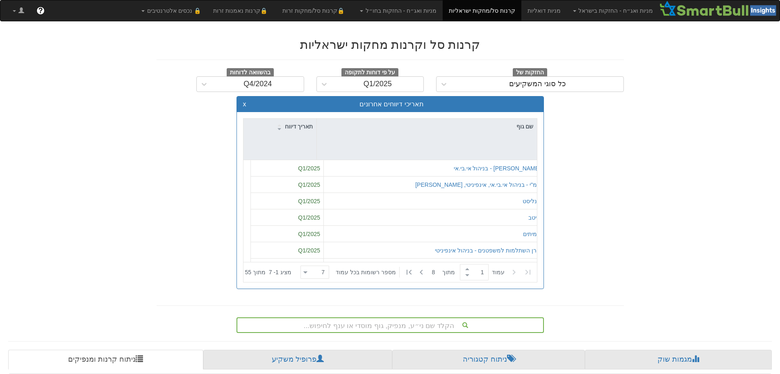
click at [476, 42] on h2 "קרנות סל וקרנות מחקות ישראליות" at bounding box center [390, 45] width 467 height 14
click at [485, 11] on link "קרנות סל/מחקות ישראליות" at bounding box center [482, 10] width 79 height 21
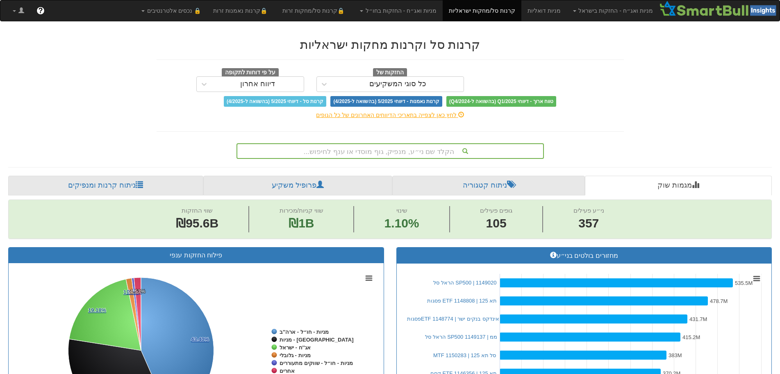
scroll to position [0, 7777]
click at [500, 182] on link "ניתוח קטגוריה" at bounding box center [488, 185] width 193 height 20
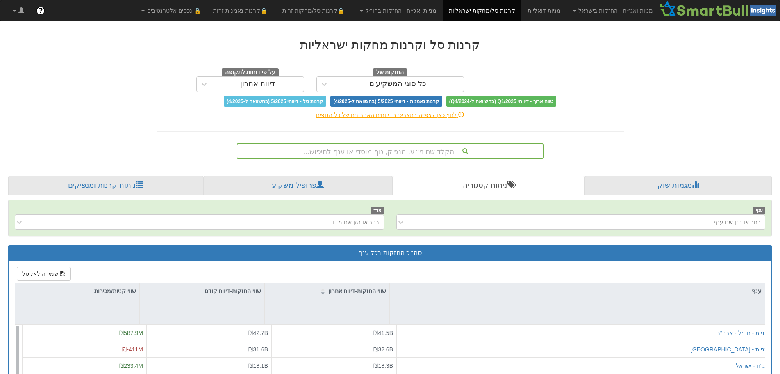
click at [324, 219] on div "בחר או הזן שם מדד" at bounding box center [206, 221] width 356 height 13
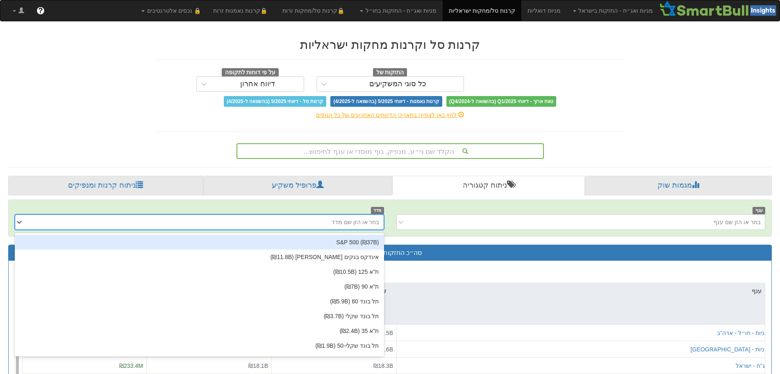
click at [324, 219] on div "בחר או הזן שם מדד" at bounding box center [206, 221] width 356 height 13
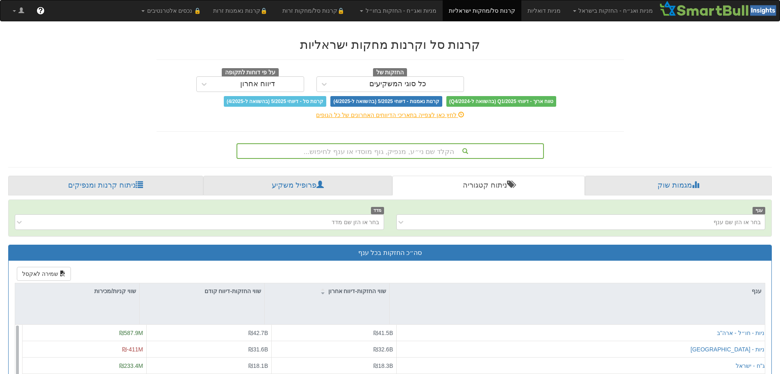
click at [555, 212] on div "ענף בחר או הזן שם ענף" at bounding box center [581, 218] width 382 height 24
click at [580, 216] on div "בחר או הזן שם ענף" at bounding box center [588, 221] width 356 height 13
click at [602, 90] on div "החזקות של כל סוגי המשקיעים על פי דוחות לתקופה דיווח אחרון" at bounding box center [390, 80] width 480 height 24
click at [591, 13] on link "מניות ואג״ח - החזקות בישראל" at bounding box center [613, 10] width 92 height 21
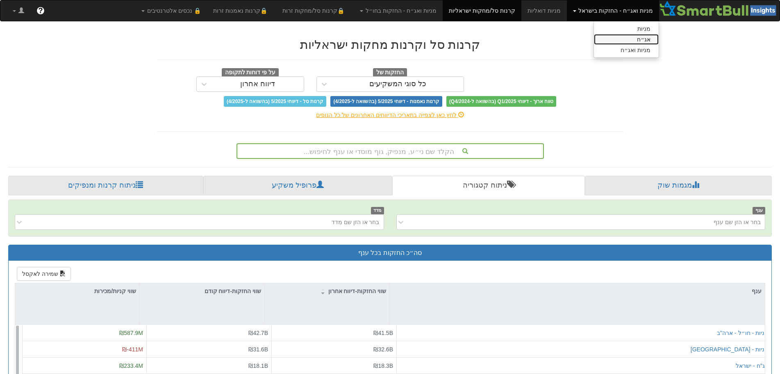
click at [632, 39] on link "אג״ח" at bounding box center [626, 39] width 65 height 11
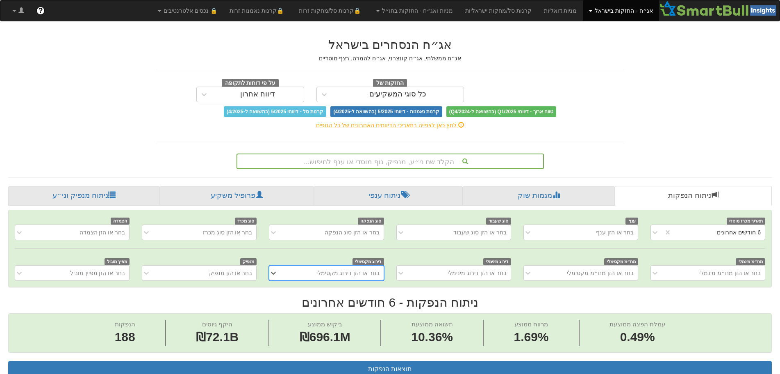
scroll to position [0, 1494]
click at [562, 197] on link "מגמות שוק" at bounding box center [539, 196] width 152 height 20
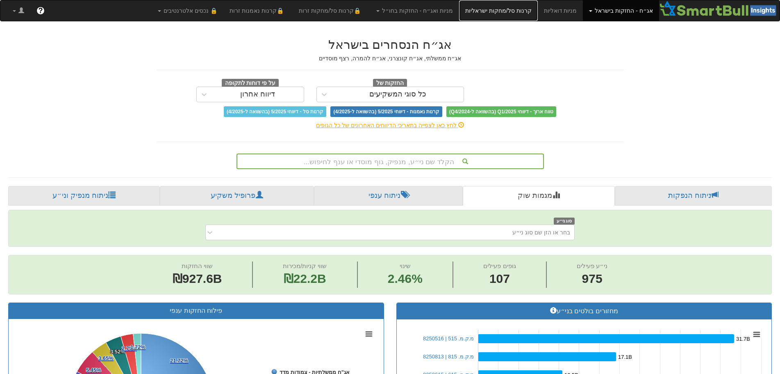
click at [496, 10] on link "קרנות סל/מחקות ישראליות" at bounding box center [498, 10] width 79 height 21
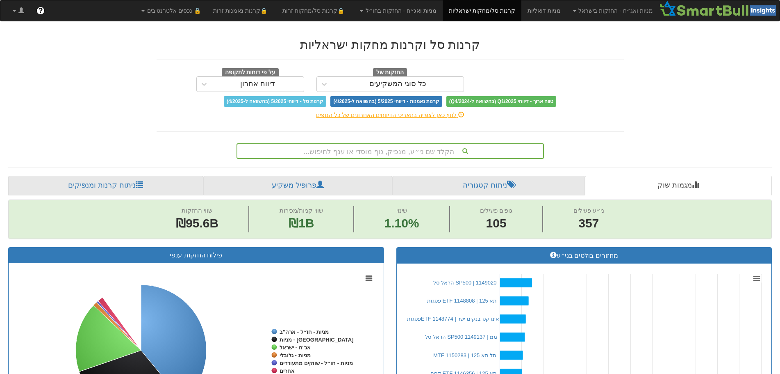
click at [408, 83] on div "כל סוגי המשקיעים" at bounding box center [397, 84] width 57 height 8
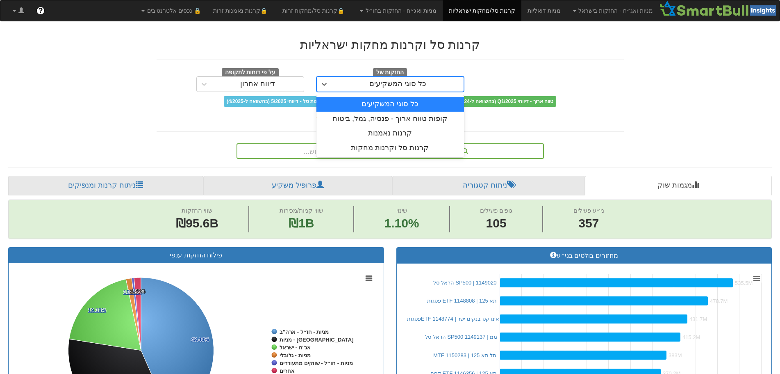
scroll to position [0, 7777]
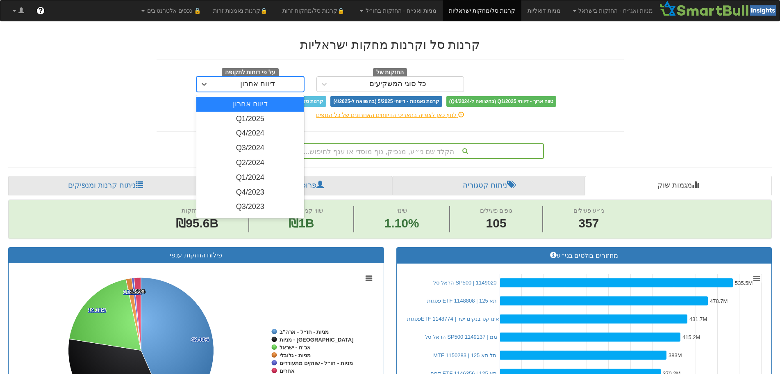
click at [278, 84] on div "דיווח אחרון" at bounding box center [258, 83] width 92 height 13
click at [358, 84] on div "כל סוגי המשקיעים" at bounding box center [398, 83] width 132 height 13
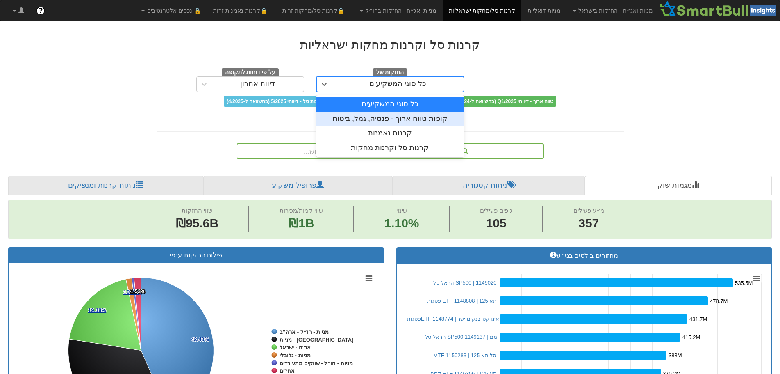
click at [378, 116] on div "קופות טווח ארוך - פנסיה, גמל, ביטוח" at bounding box center [391, 119] width 148 height 15
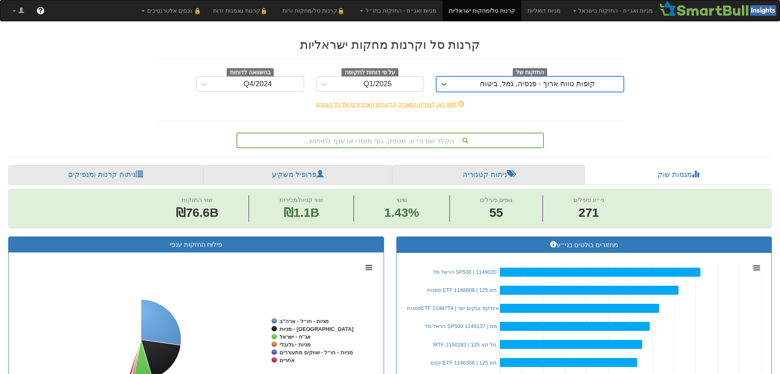
click at [294, 84] on div "Q4/2024" at bounding box center [258, 83] width 92 height 13
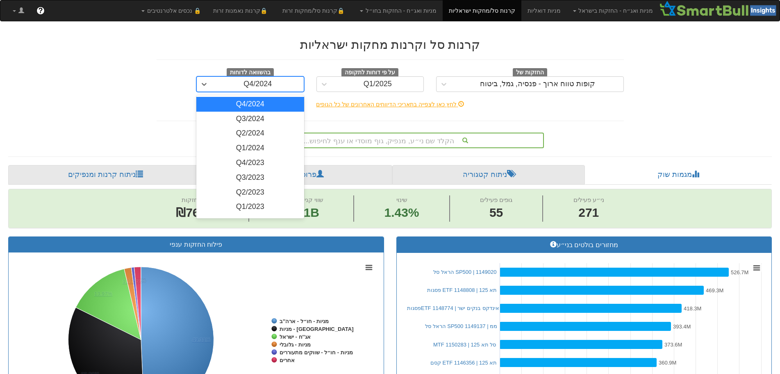
click at [339, 85] on div "Q1/2025" at bounding box center [378, 83] width 92 height 13
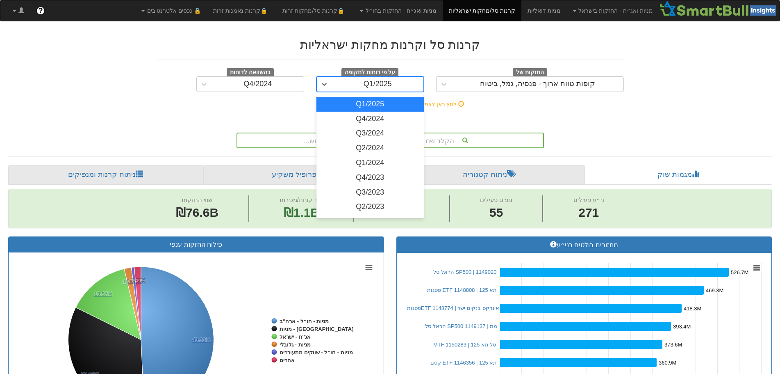
scroll to position [0, 0]
click at [357, 107] on div "Q1/2025" at bounding box center [371, 104] width 108 height 15
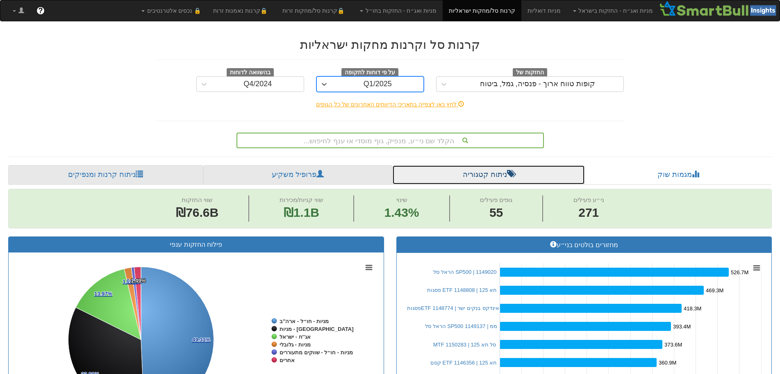
click at [496, 173] on link "ניתוח קטגוריה" at bounding box center [488, 175] width 193 height 20
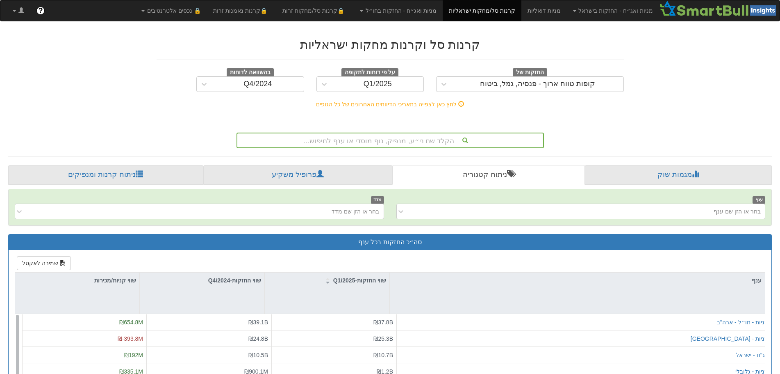
click at [517, 201] on div "ענף בחר או הזן שם ענף" at bounding box center [581, 207] width 382 height 24
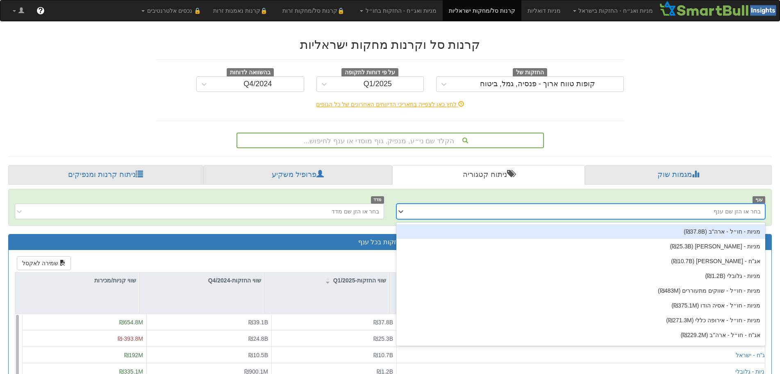
click at [519, 203] on div "בחר או הזן שם ענף" at bounding box center [580, 211] width 369 height 16
click at [331, 210] on div "בחר או הזן שם מדד" at bounding box center [206, 211] width 356 height 13
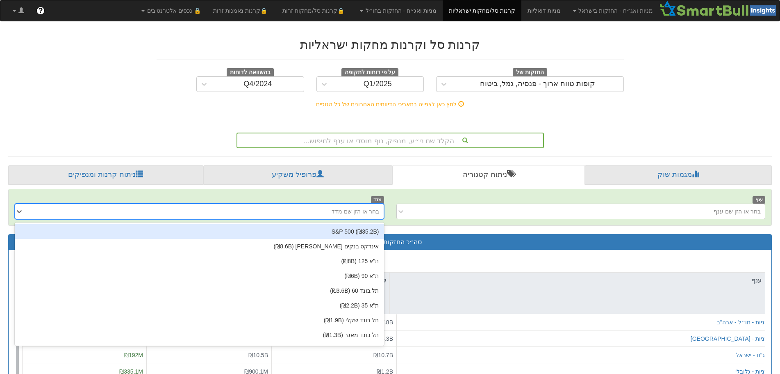
click at [471, 214] on div "בחר או הזן שם ענף" at bounding box center [588, 211] width 356 height 13
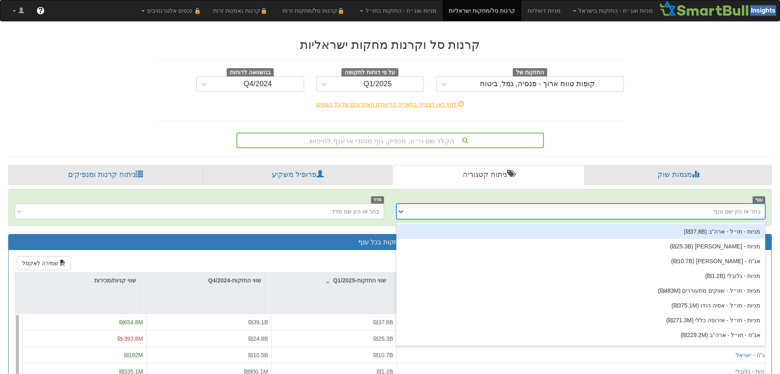
click at [228, 205] on div "בחר או הזן שם מדד" at bounding box center [206, 211] width 356 height 13
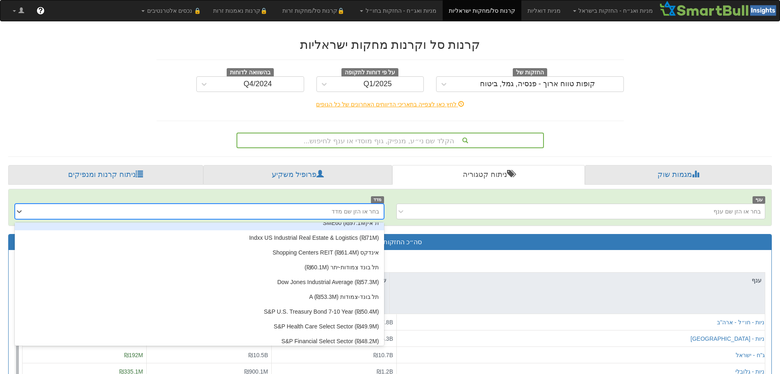
scroll to position [123, 0]
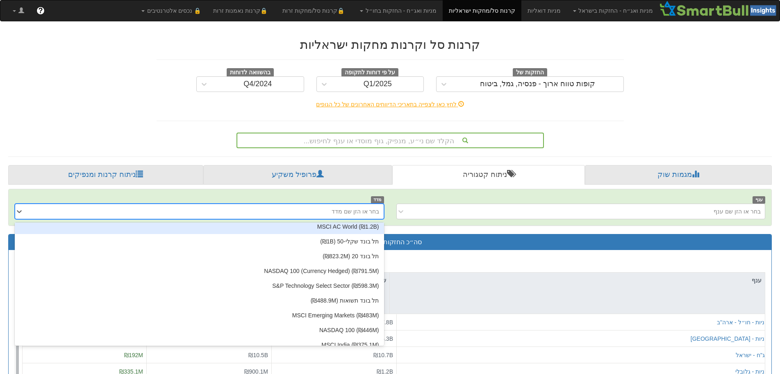
click at [602, 139] on div "הקלד שם ני״ע, מנפיק, גוף מוסדי או ענף לחיפוש..." at bounding box center [390, 138] width 480 height 19
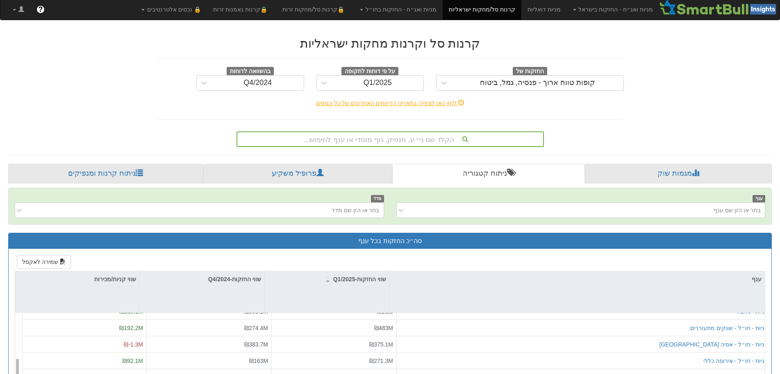
scroll to position [0, 0]
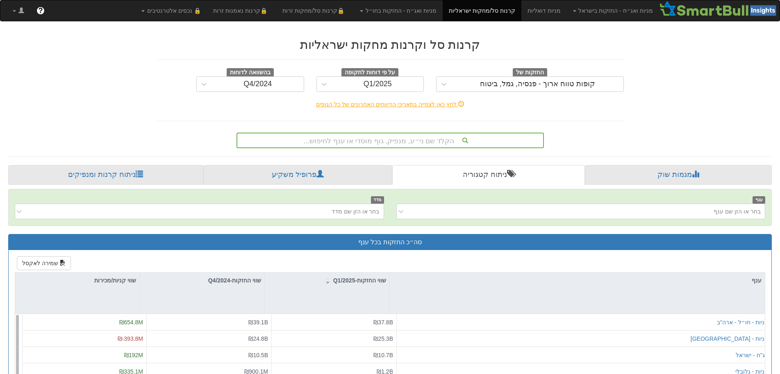
click at [671, 214] on div "בחר או הזן שם ענף" at bounding box center [588, 211] width 356 height 13
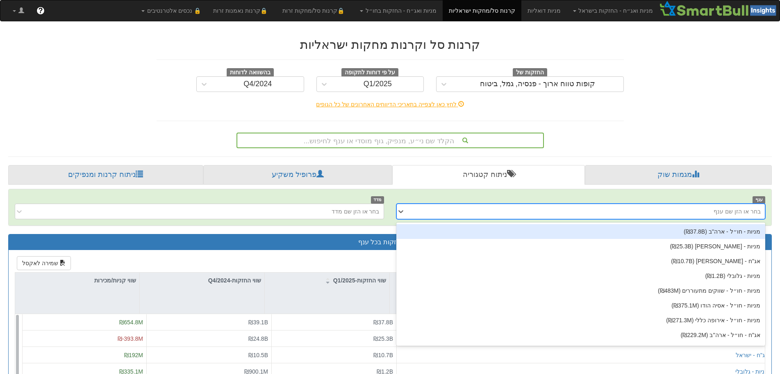
click at [671, 214] on div "בחר או הזן שם ענף" at bounding box center [588, 211] width 356 height 13
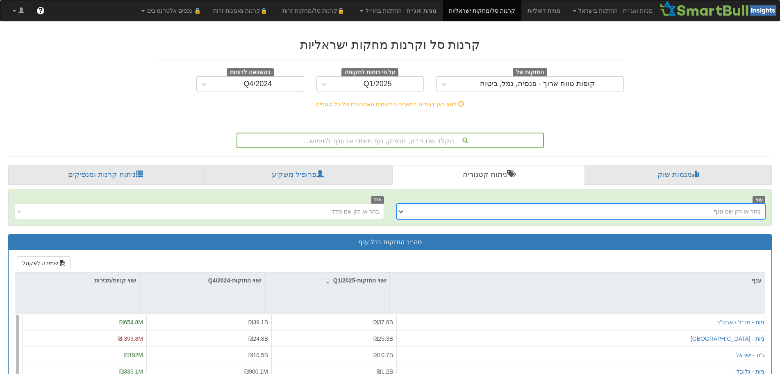
click at [490, 84] on div "קופות טווח ארוך - פנסיה, גמל, ביטוח" at bounding box center [537, 84] width 115 height 8
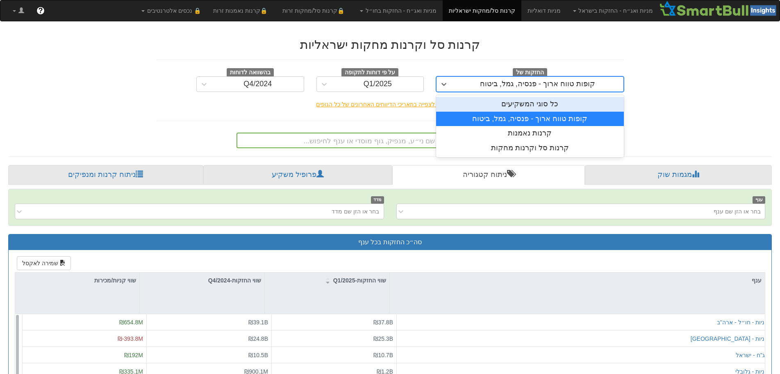
click at [499, 101] on div "כל סוגי המשקיעים" at bounding box center [530, 104] width 188 height 15
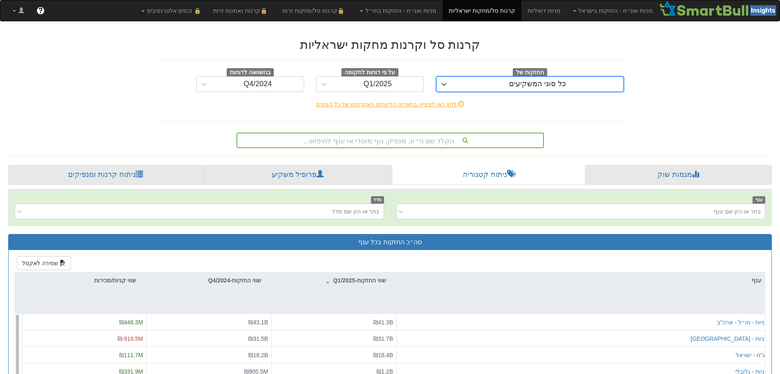
click at [500, 80] on div "כל סוגי המשקיעים" at bounding box center [538, 83] width 172 height 13
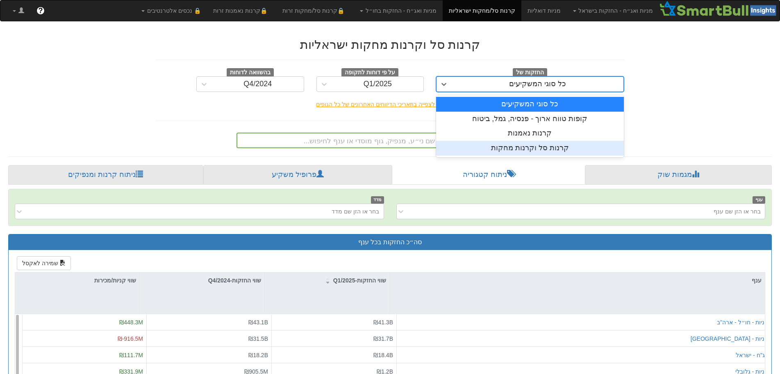
click at [507, 147] on div "קרנות סל וקרנות מחקות" at bounding box center [530, 148] width 188 height 15
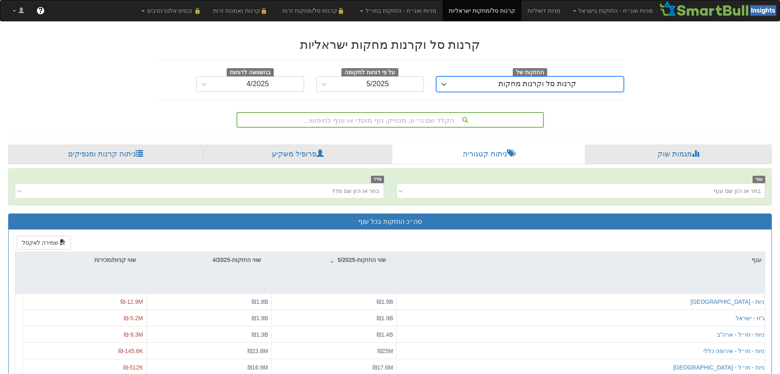
click at [511, 84] on div "קרנות סל וקרנות מחקות" at bounding box center [538, 84] width 78 height 8
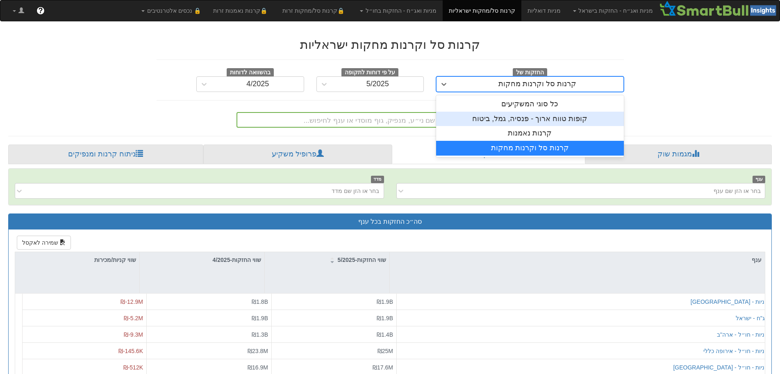
click at [522, 113] on div "קופות טווח ארוך - פנסיה, גמל, ביטוח" at bounding box center [530, 119] width 188 height 15
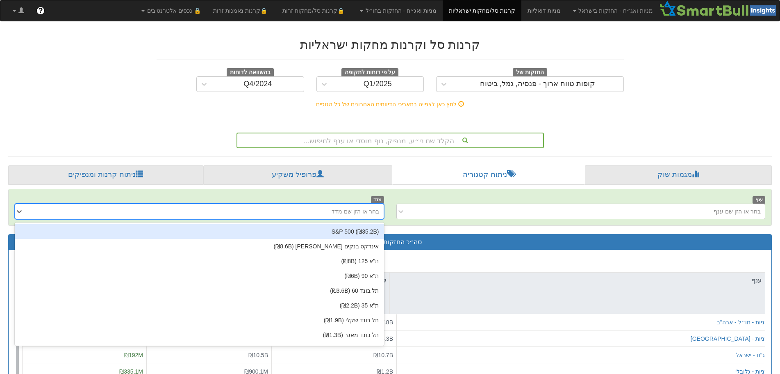
click at [372, 212] on div "בחר או הזן שם מדד" at bounding box center [356, 211] width 48 height 8
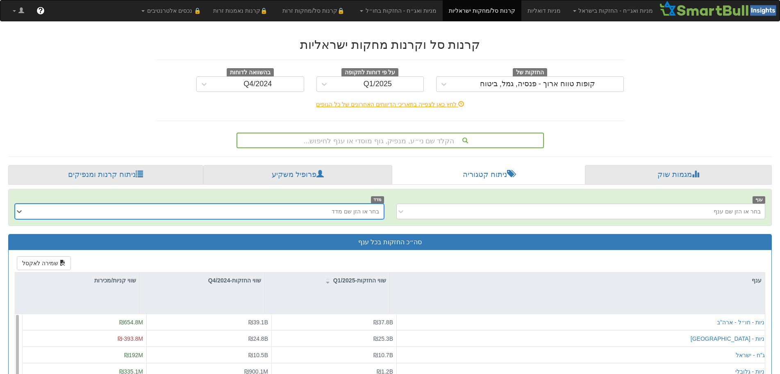
click at [372, 212] on div "בחר או הזן שם מדד" at bounding box center [356, 211] width 48 height 8
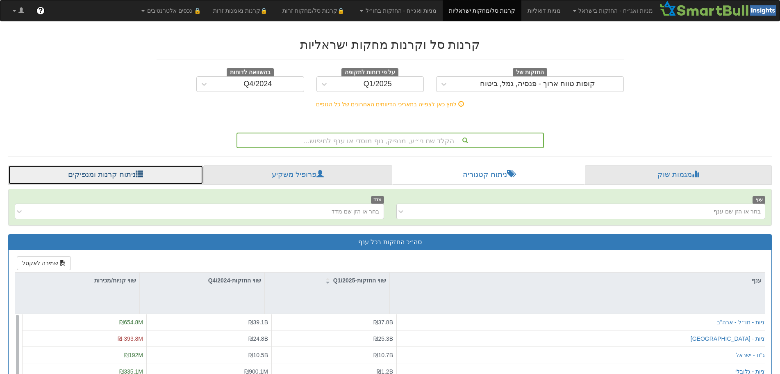
click at [99, 172] on link "ניתוח קרנות ומנפיקים" at bounding box center [105, 175] width 195 height 20
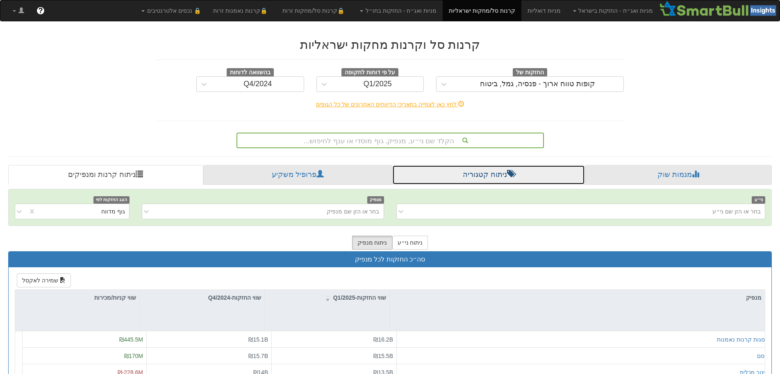
click at [453, 177] on link "ניתוח קטגוריה" at bounding box center [488, 175] width 193 height 20
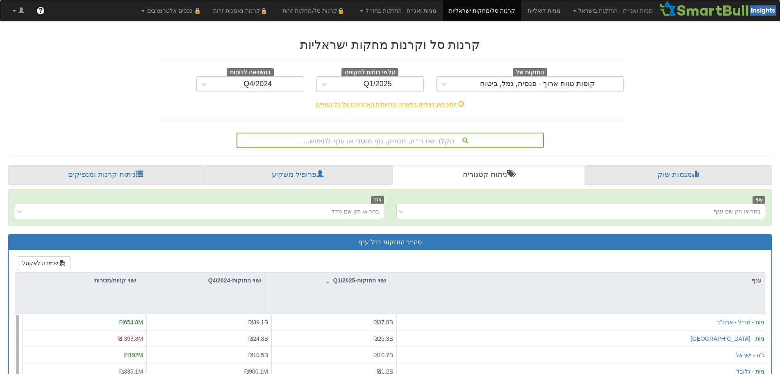
click at [438, 134] on div "הקלד שם ני״ע, מנפיק, גוף מוסדי או ענף לחיפוש..." at bounding box center [390, 140] width 306 height 14
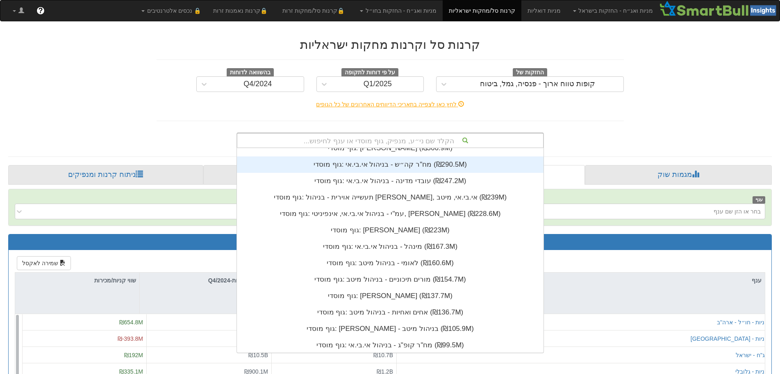
scroll to position [279, 0]
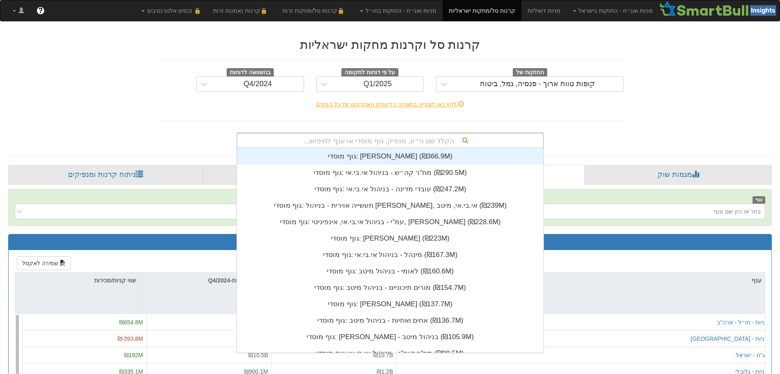
click at [404, 107] on div "לחץ כאן לצפייה בתאריכי הדיווחים האחרונים של כל הגופים" at bounding box center [390, 104] width 480 height 8
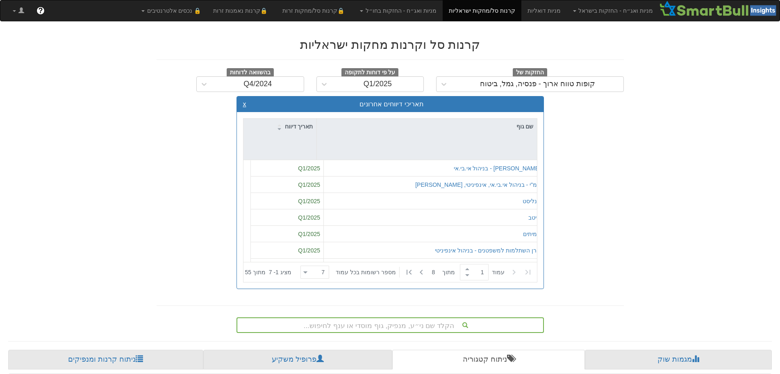
click at [244, 106] on button "x" at bounding box center [244, 103] width 3 height 7
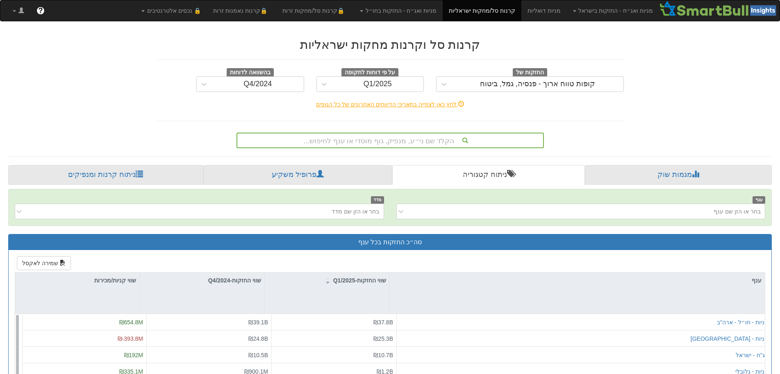
click at [471, 89] on div "קופות טווח ארוך - פנסיה, גמל, ביטוח" at bounding box center [538, 83] width 172 height 13
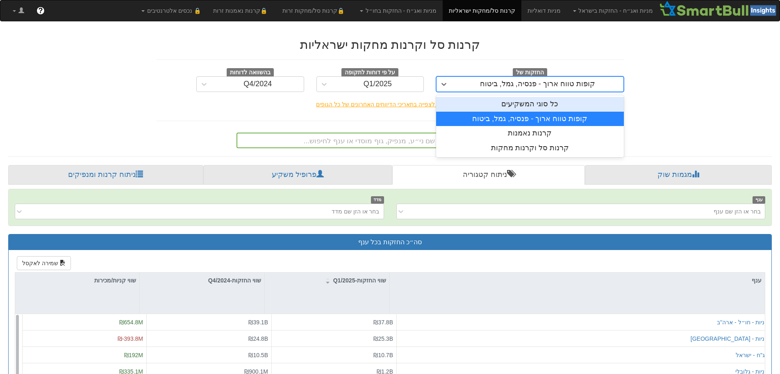
click at [471, 89] on div "קופות טווח ארוך - פנסיה, גמל, ביטוח" at bounding box center [538, 83] width 172 height 13
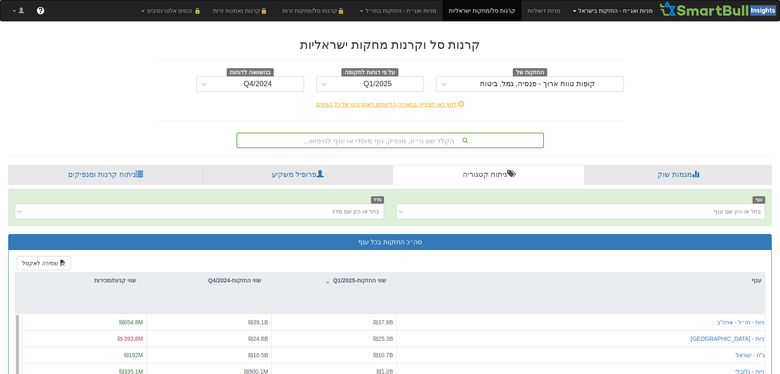
click at [589, 12] on link "מניות ואג״ח - החזקות בישראל" at bounding box center [613, 10] width 92 height 21
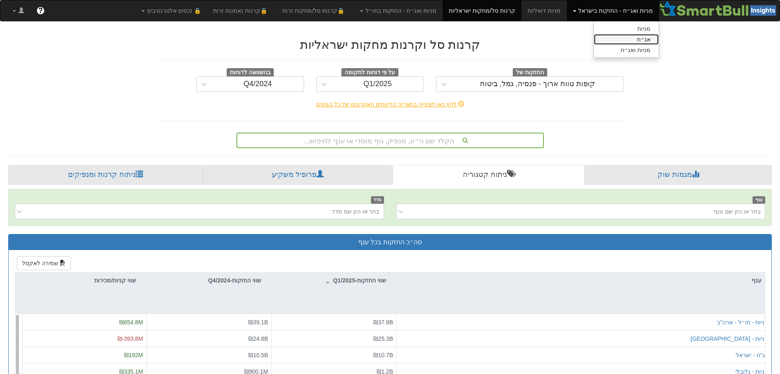
click at [633, 40] on link "אג״ח" at bounding box center [626, 39] width 65 height 11
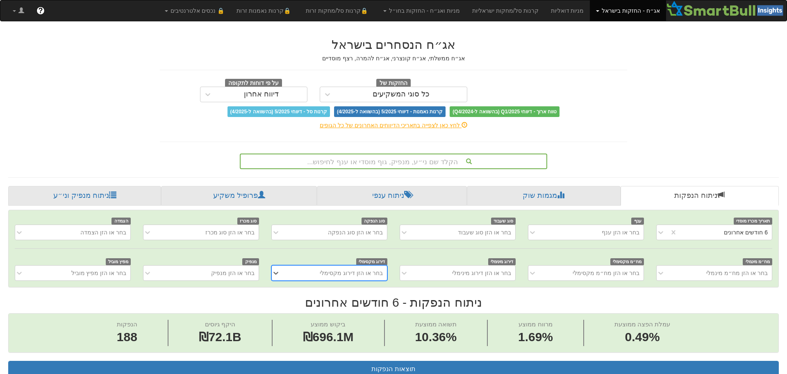
click at [401, 93] on div "כל סוגי המשקיעים" at bounding box center [401, 94] width 57 height 8
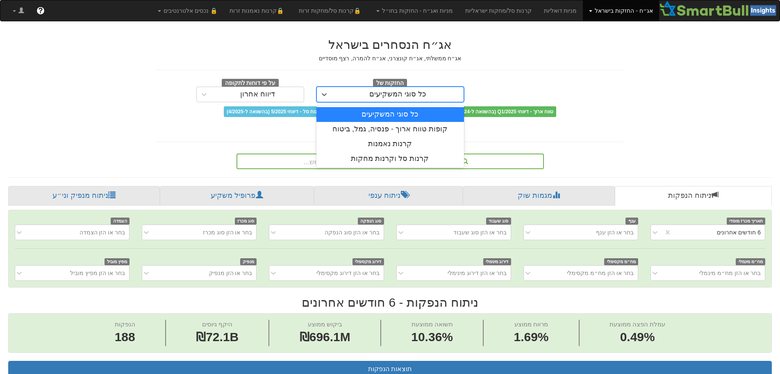
scroll to position [0, 1494]
click at [401, 93] on div "כל סוגי המשקיעים" at bounding box center [397, 94] width 57 height 8
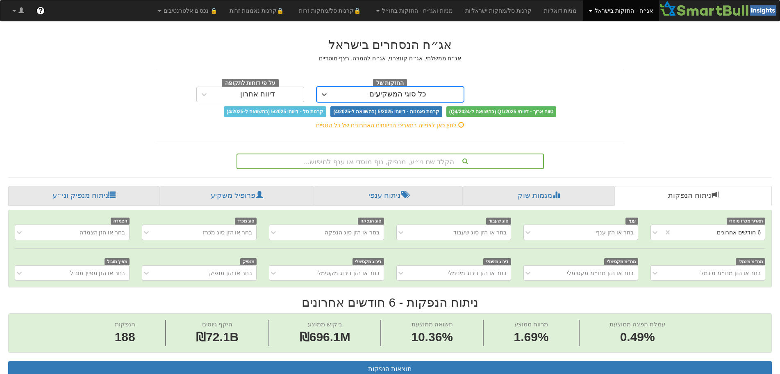
click at [322, 93] on icon at bounding box center [324, 94] width 5 height 3
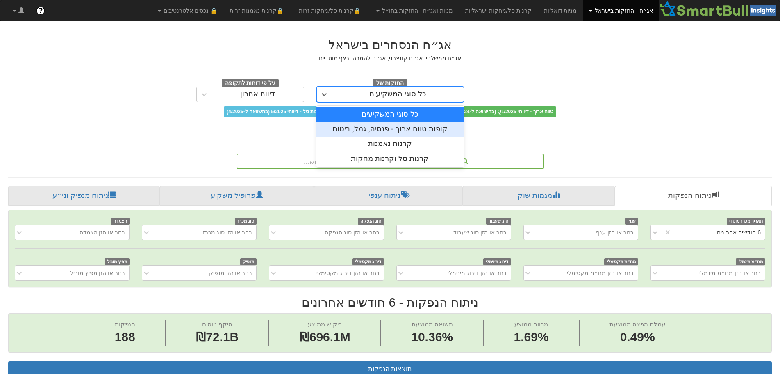
click at [411, 125] on div "קופות טווח ארוך - פנסיה, גמל, ביטוח" at bounding box center [391, 129] width 148 height 15
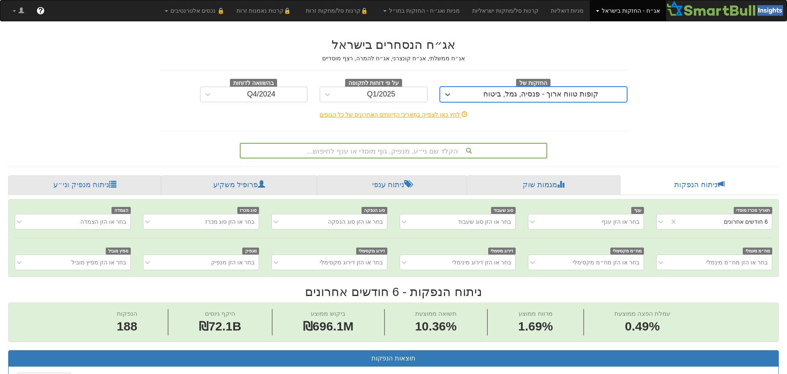
click at [362, 96] on div "Q1/2025" at bounding box center [381, 94] width 92 height 13
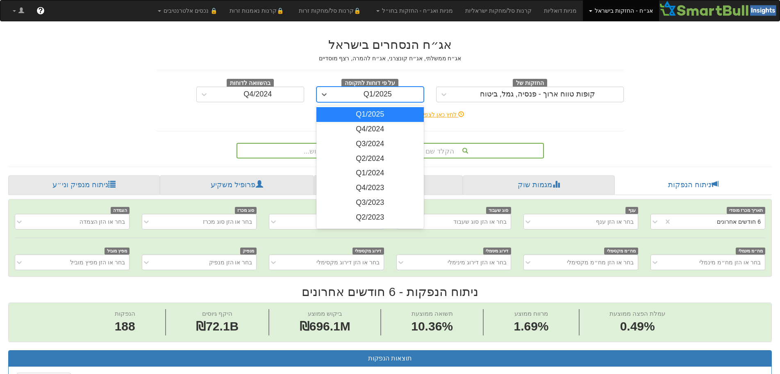
click at [363, 116] on div "Q1/2025" at bounding box center [371, 114] width 108 height 15
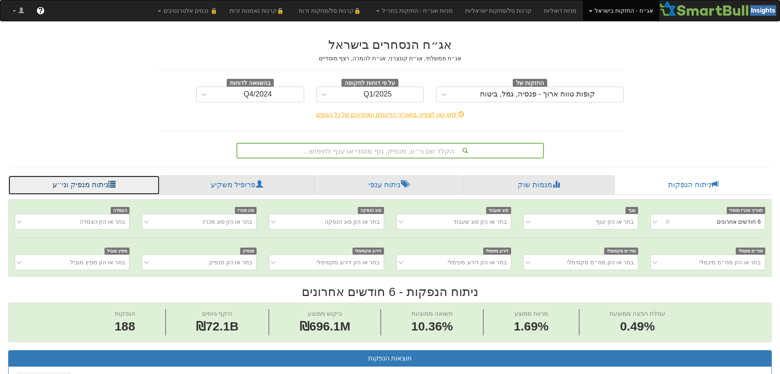
click at [80, 188] on link "ניתוח מנפיק וני״ע" at bounding box center [84, 185] width 152 height 20
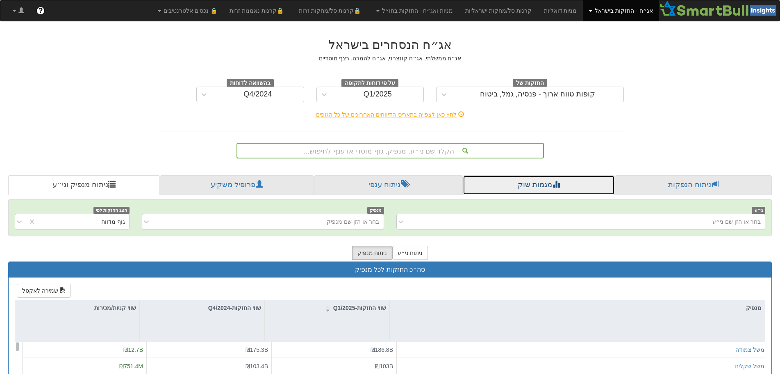
click at [510, 188] on link "מגמות שוק" at bounding box center [539, 185] width 152 height 20
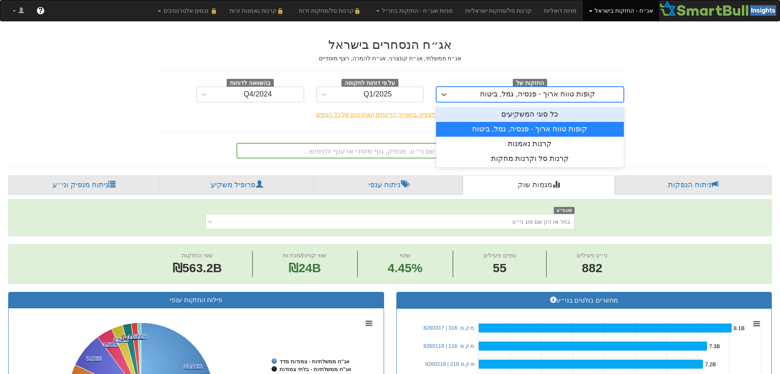
click at [534, 94] on div "קופות טווח ארוך - פנסיה, גמל, ביטוח" at bounding box center [537, 94] width 115 height 8
click at [534, 93] on div "קופות טווח ארוך - פנסיה, גמל, ביטוח" at bounding box center [537, 94] width 115 height 8
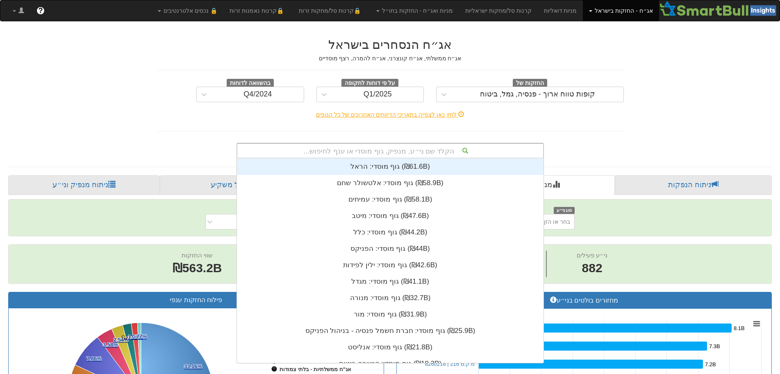
click at [397, 149] on div "הקלד שם ני״ע, מנפיק, גוף מוסדי או ענף לחיפוש..." at bounding box center [390, 151] width 306 height 14
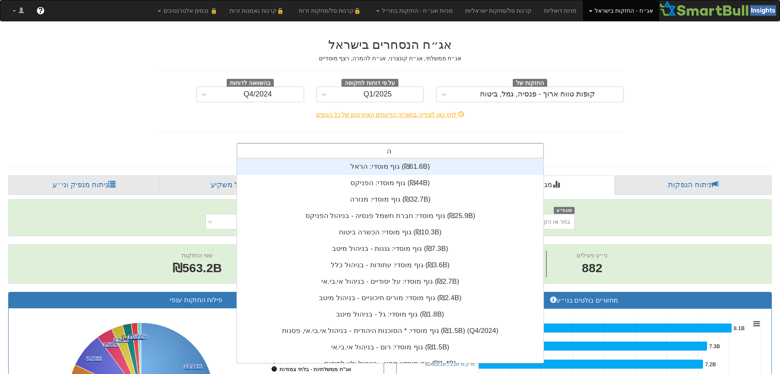
scroll to position [180, 0]
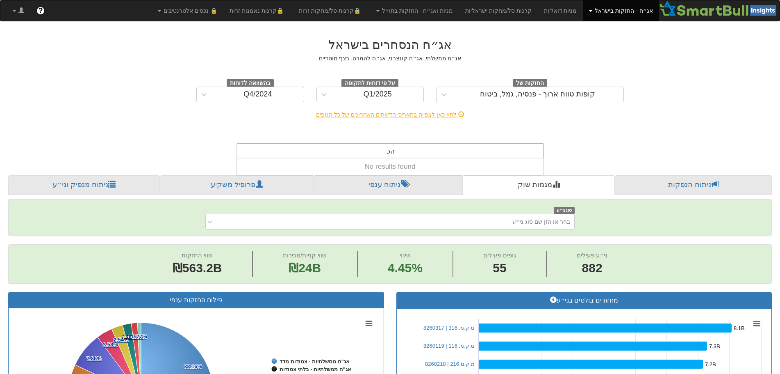
type input "ה"
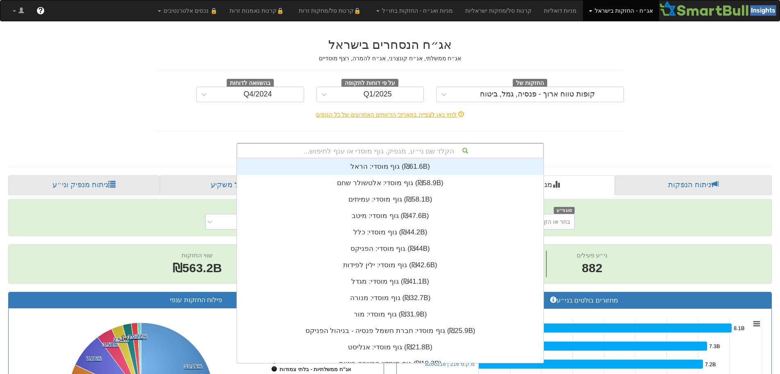
scroll to position [7, 0]
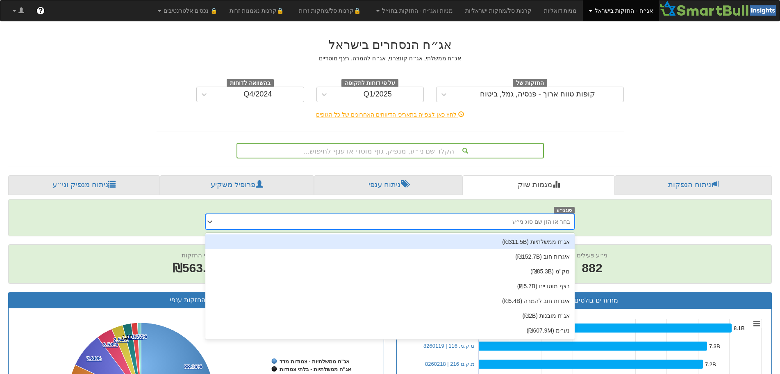
click at [494, 224] on div "בחר או הזן שם סוג ני״ע" at bounding box center [397, 221] width 356 height 13
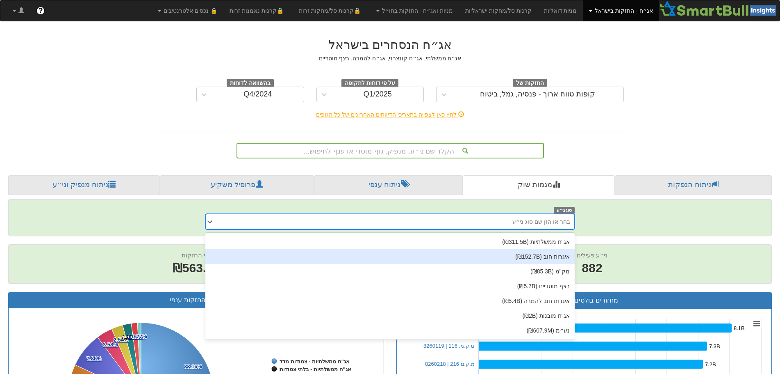
click at [541, 254] on div "איגרות חוב (₪152.7B)" at bounding box center [389, 256] width 369 height 15
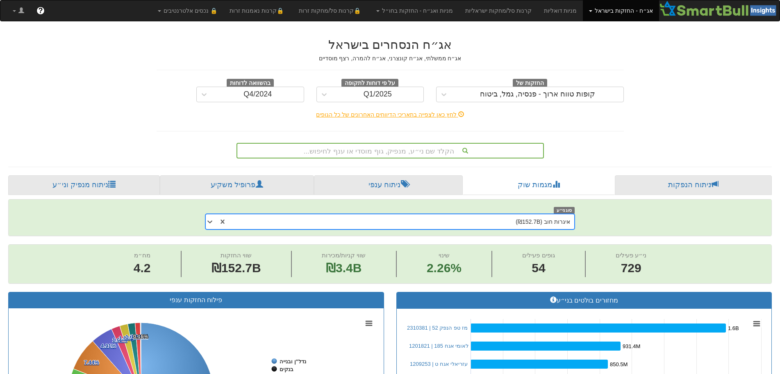
click at [485, 223] on div "איגרות חוב (₪152.7B)" at bounding box center [401, 221] width 348 height 13
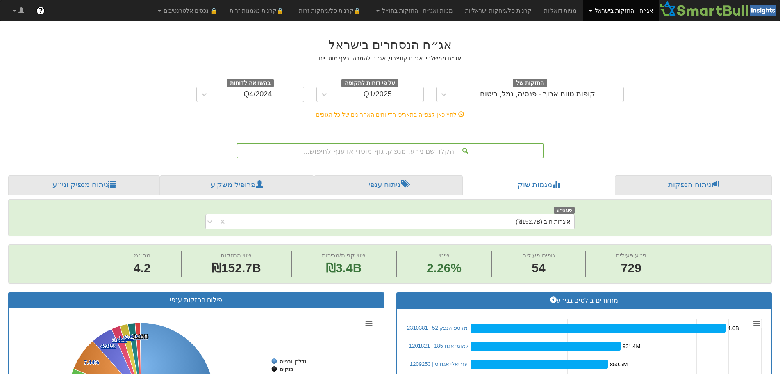
click at [592, 139] on div "הקלד שם ני״ע, מנפיק, גוף מוסדי או ענף לחיפוש..." at bounding box center [390, 148] width 480 height 19
click at [219, 180] on link "פרופיל משקיע" at bounding box center [237, 185] width 154 height 20
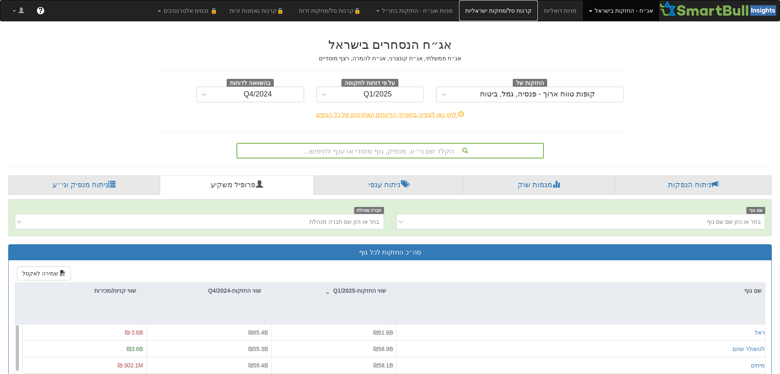
click at [521, 8] on link "קרנות סל/מחקות ישראליות" at bounding box center [498, 10] width 79 height 21
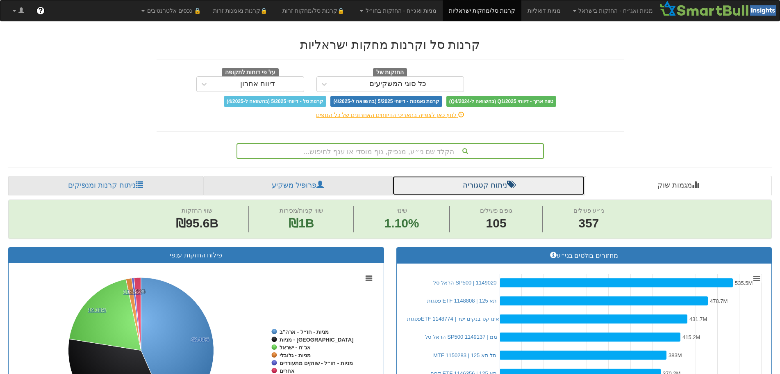
click at [476, 181] on link "ניתוח קטגוריה" at bounding box center [488, 185] width 193 height 20
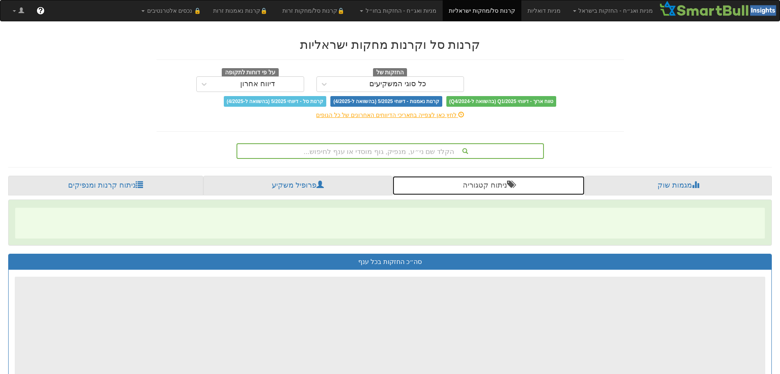
click at [474, 189] on link "ניתוח קטגוריה" at bounding box center [488, 185] width 193 height 20
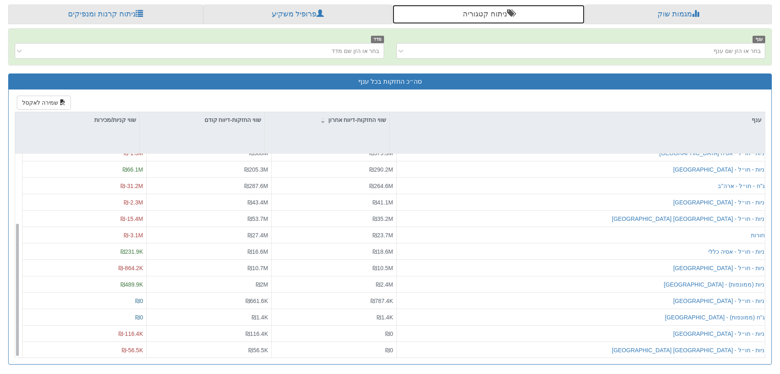
scroll to position [171, 0]
